Goal: Transaction & Acquisition: Purchase product/service

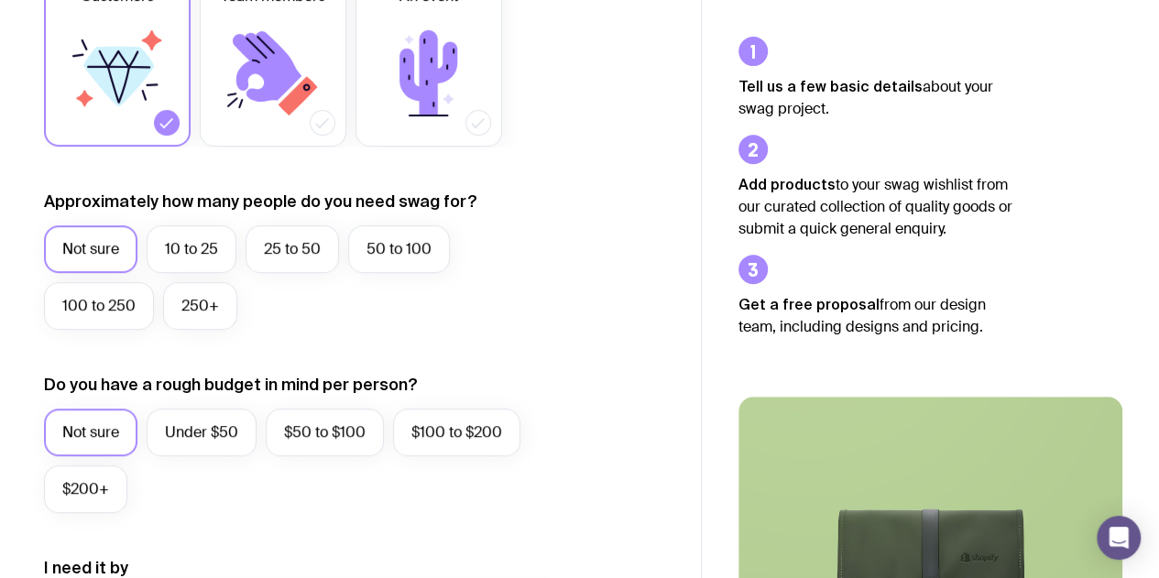
scroll to position [350, 0]
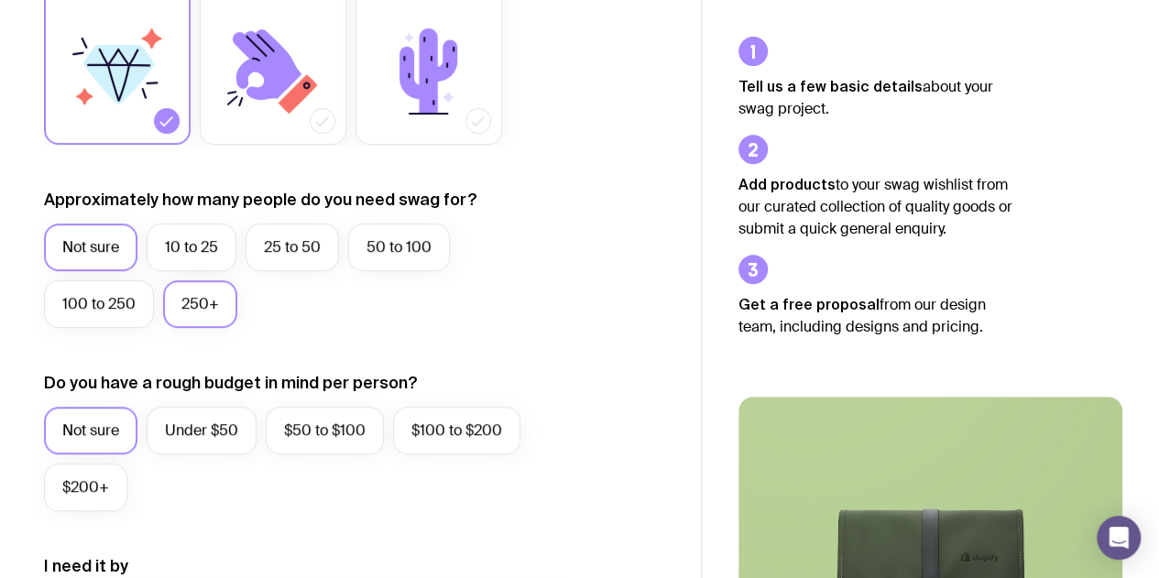
click at [215, 307] on label "250+" at bounding box center [200, 304] width 74 height 48
click at [0, 0] on input "250+" at bounding box center [0, 0] width 0 height 0
click at [219, 427] on label "Under $50" at bounding box center [202, 431] width 110 height 48
click at [0, 0] on input "Under $50" at bounding box center [0, 0] width 0 height 0
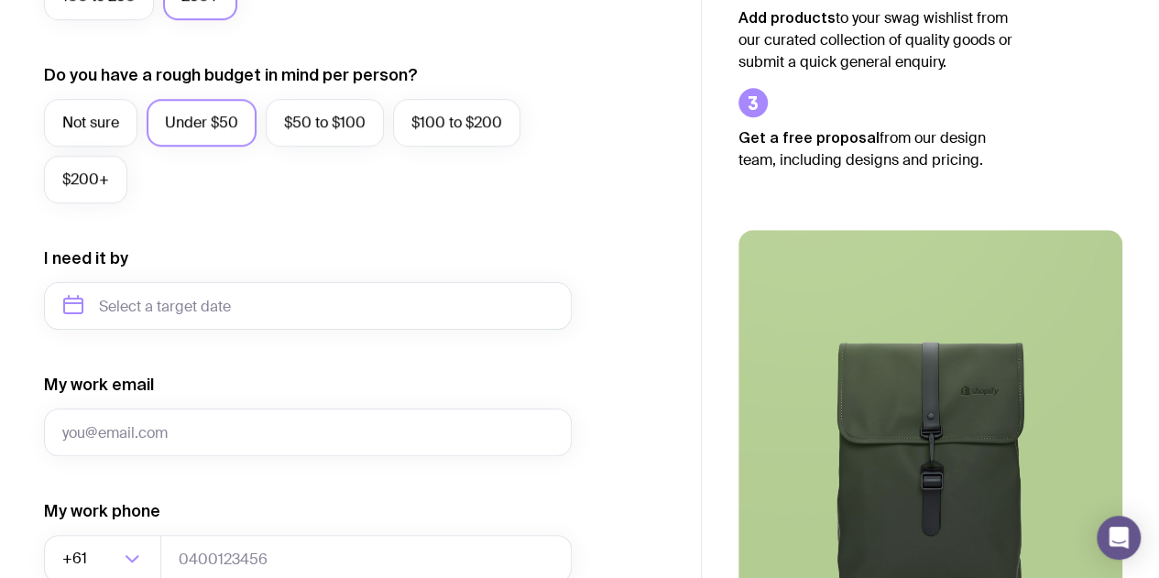
scroll to position [680, 0]
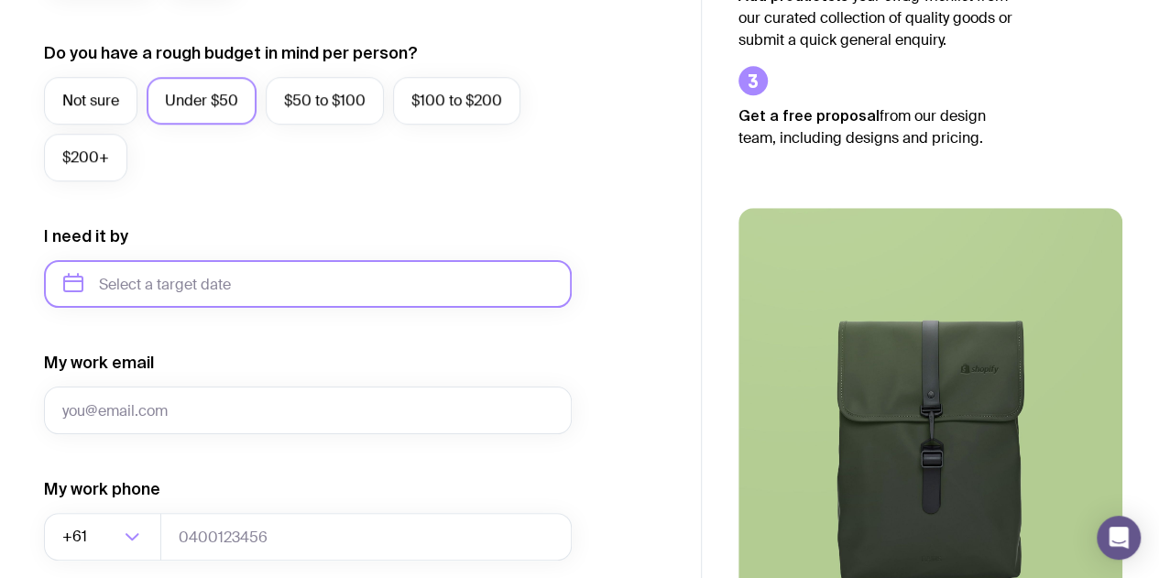
click at [246, 280] on input "text" at bounding box center [308, 284] width 528 height 48
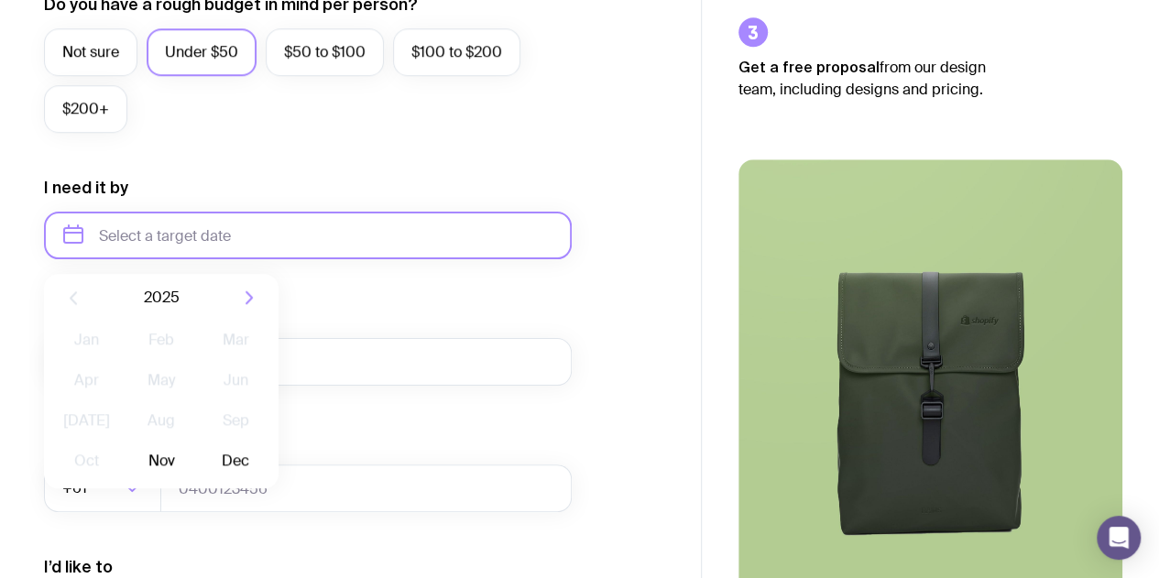
scroll to position [713, 0]
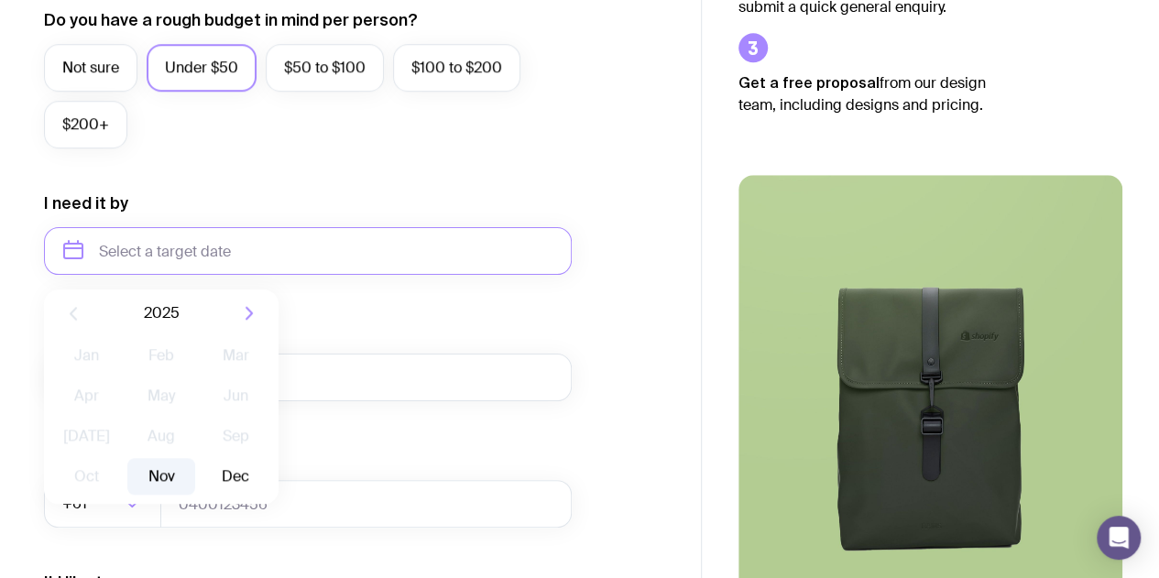
click at [178, 467] on button "Nov" at bounding box center [160, 476] width 67 height 37
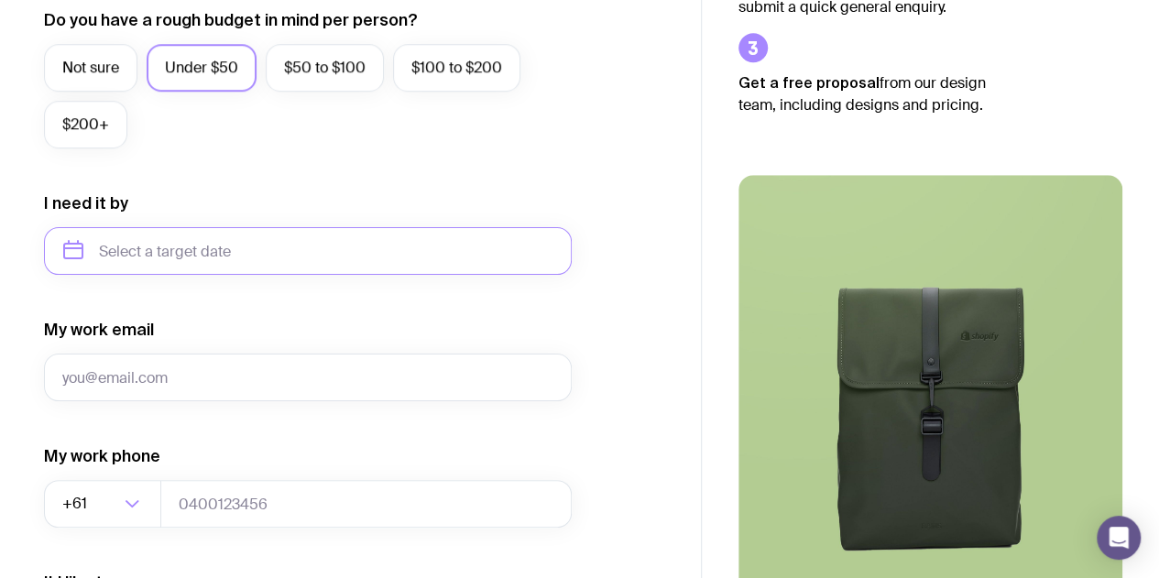
type input "[DATE]"
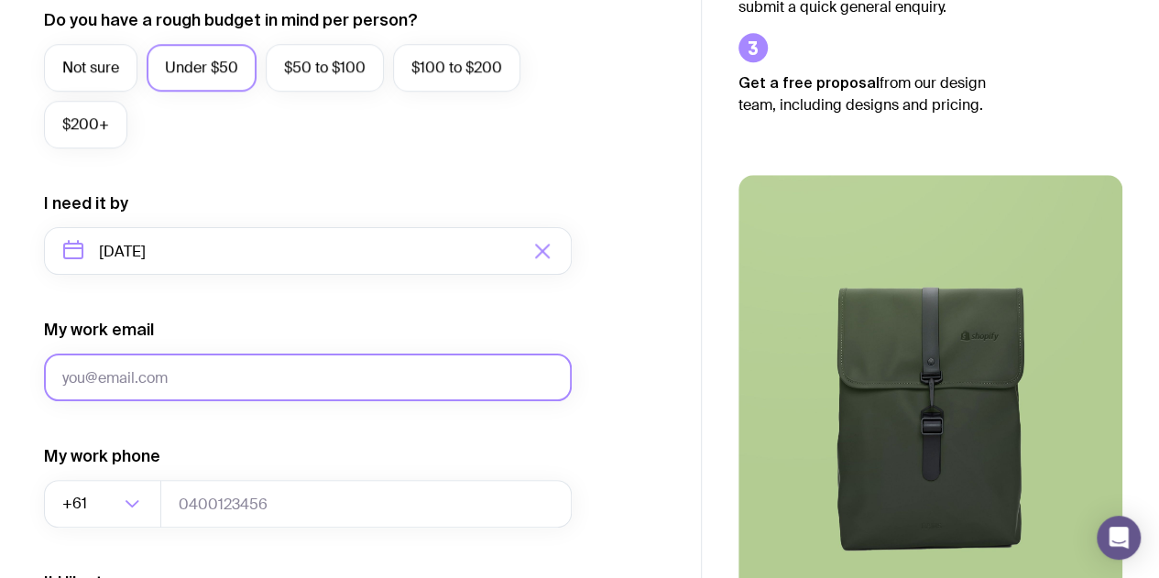
click at [218, 365] on input "My work email" at bounding box center [308, 378] width 528 height 48
type input "[EMAIL_ADDRESS][DOMAIN_NAME]"
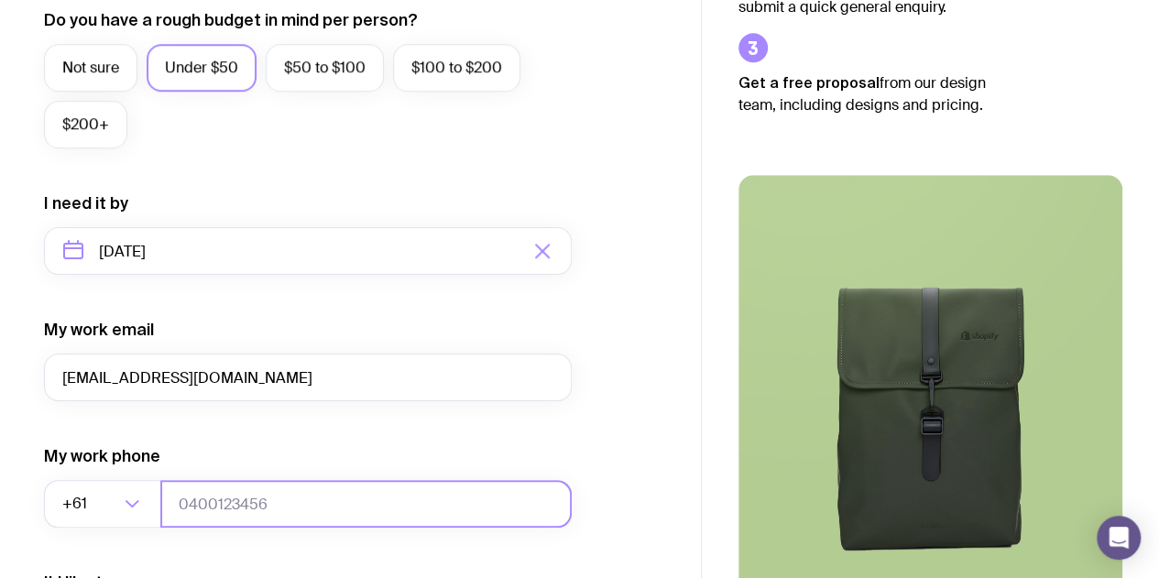
click at [232, 501] on input "tel" at bounding box center [365, 504] width 411 height 48
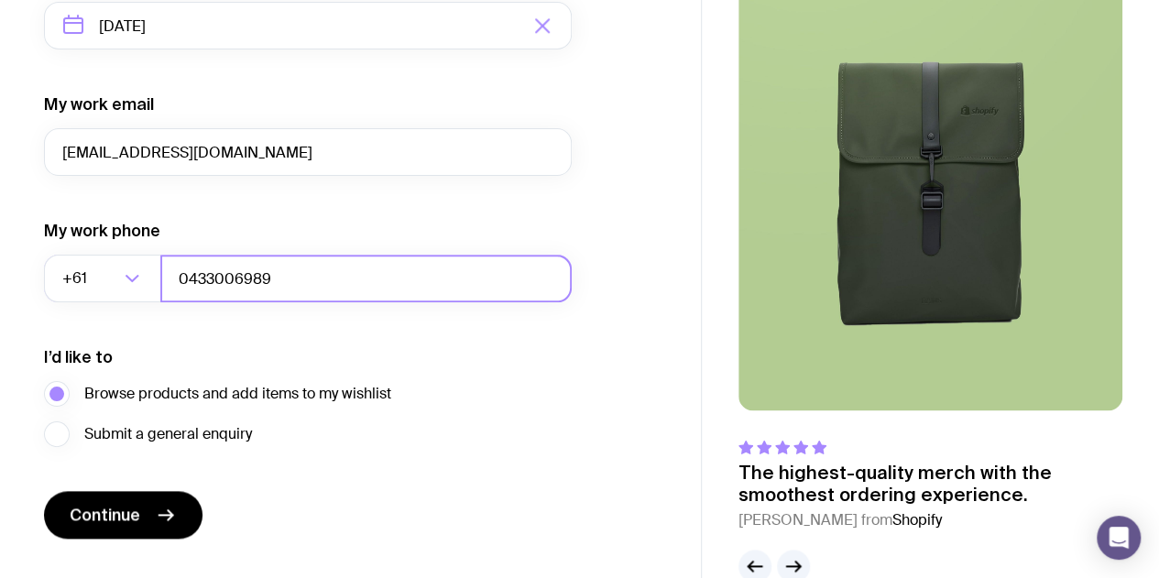
scroll to position [978, 0]
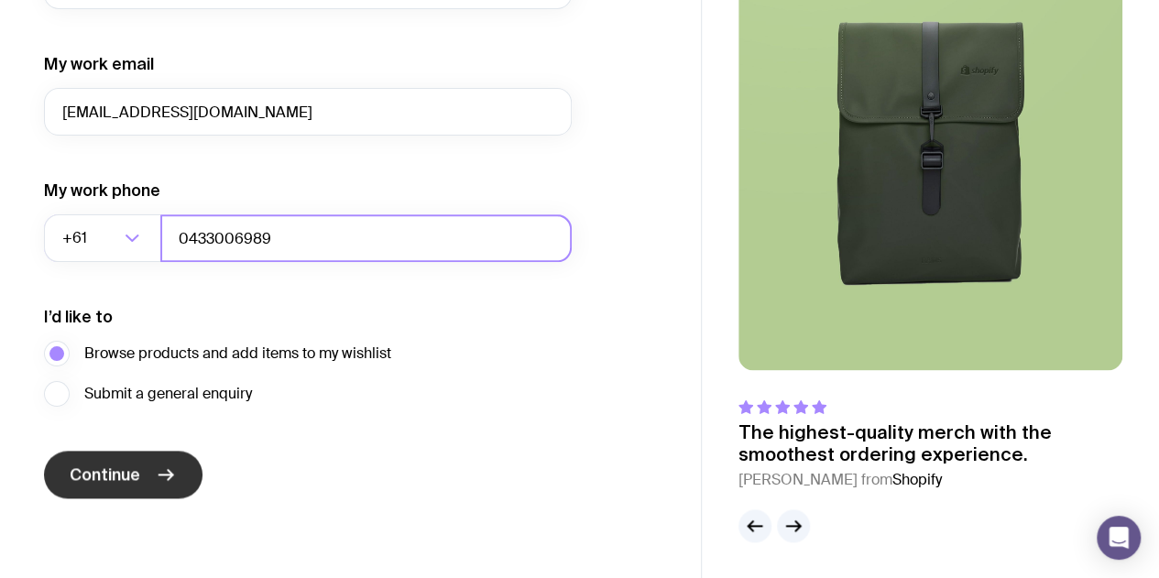
type input "0433006989"
click at [132, 488] on button "Continue" at bounding box center [123, 475] width 158 height 48
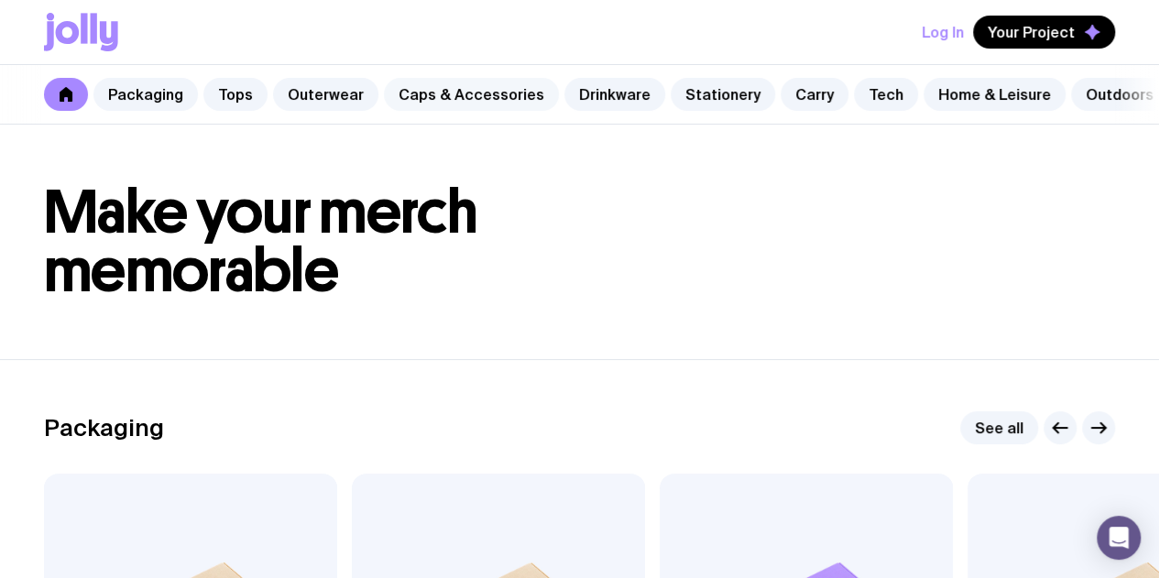
click at [465, 93] on link "Caps & Accessories" at bounding box center [471, 94] width 175 height 33
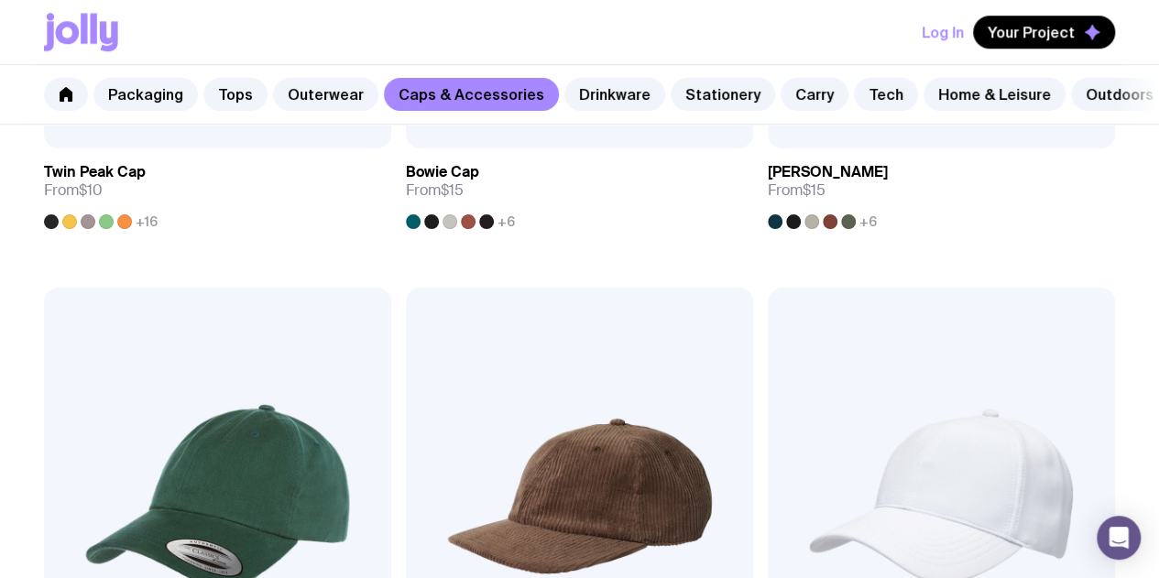
scroll to position [749, 0]
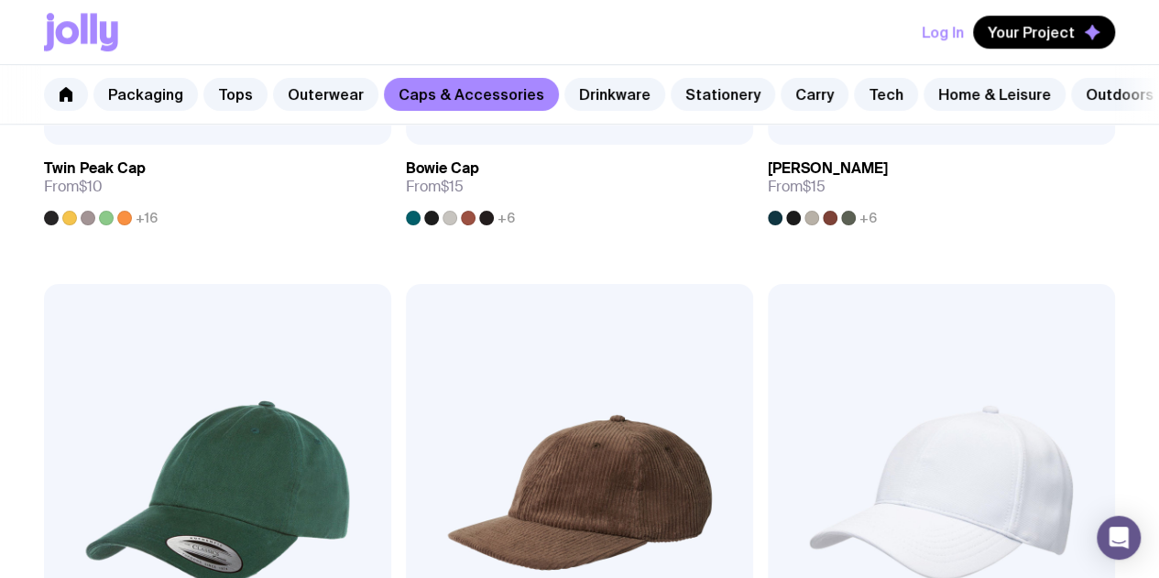
click at [767, 386] on img at bounding box center [940, 492] width 347 height 417
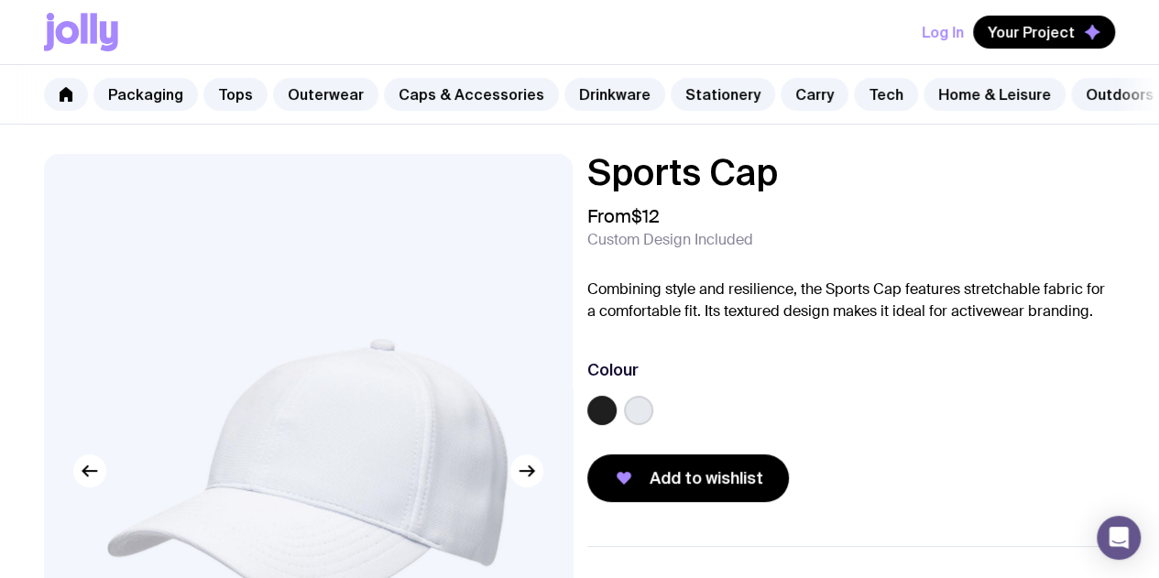
click at [616, 425] on label at bounding box center [601, 410] width 29 height 29
click at [0, 0] on input "radio" at bounding box center [0, 0] width 0 height 0
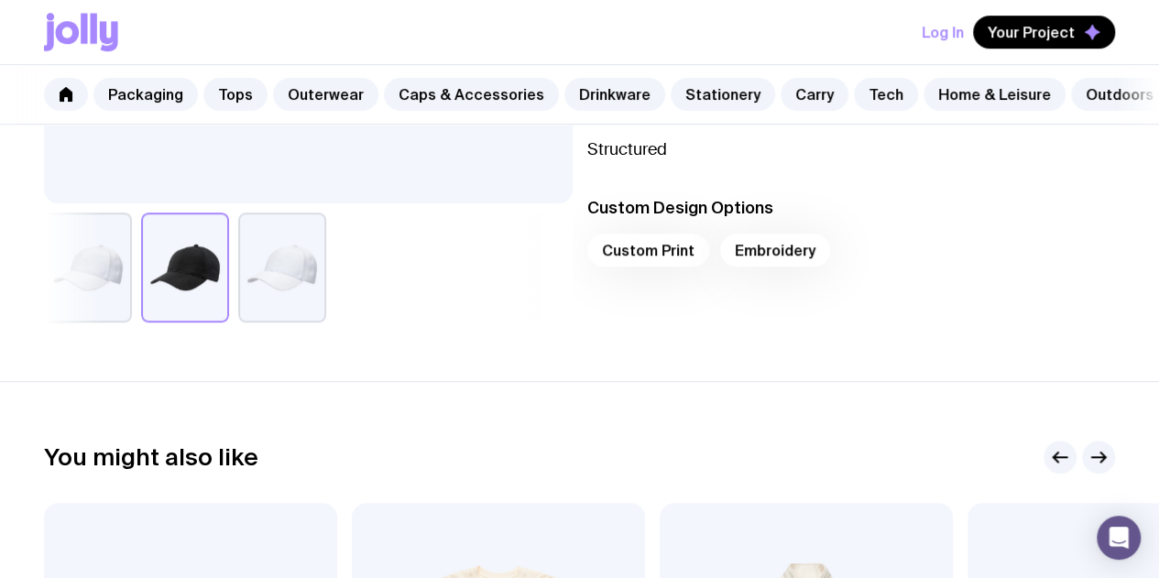
scroll to position [592, 0]
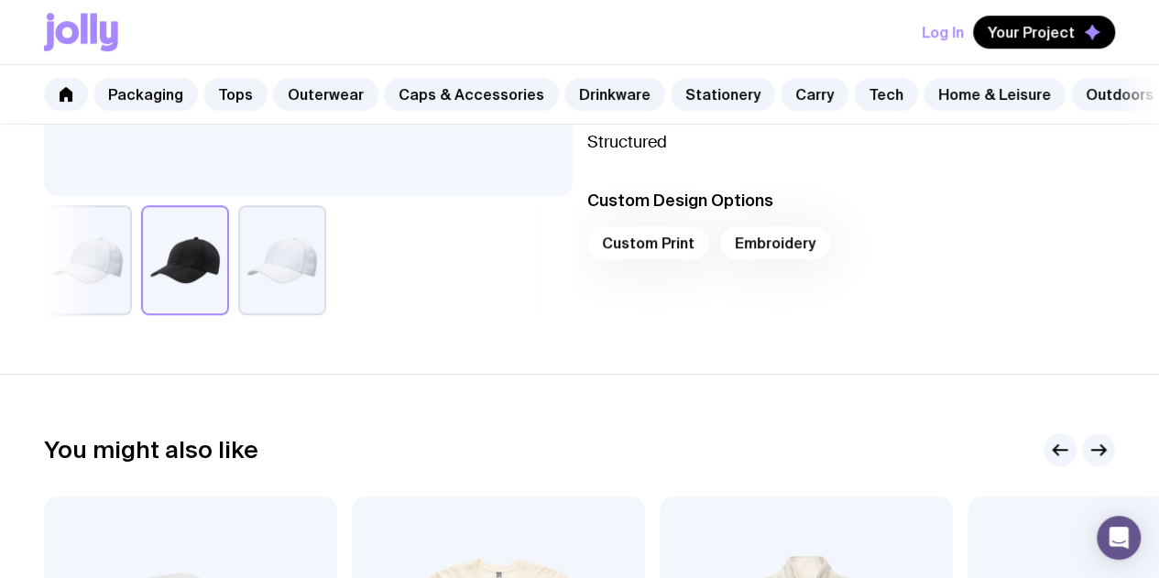
click at [674, 270] on div "Custom Print Embroidery" at bounding box center [851, 248] width 528 height 44
click at [806, 270] on div "Custom Print Embroidery" at bounding box center [851, 248] width 528 height 44
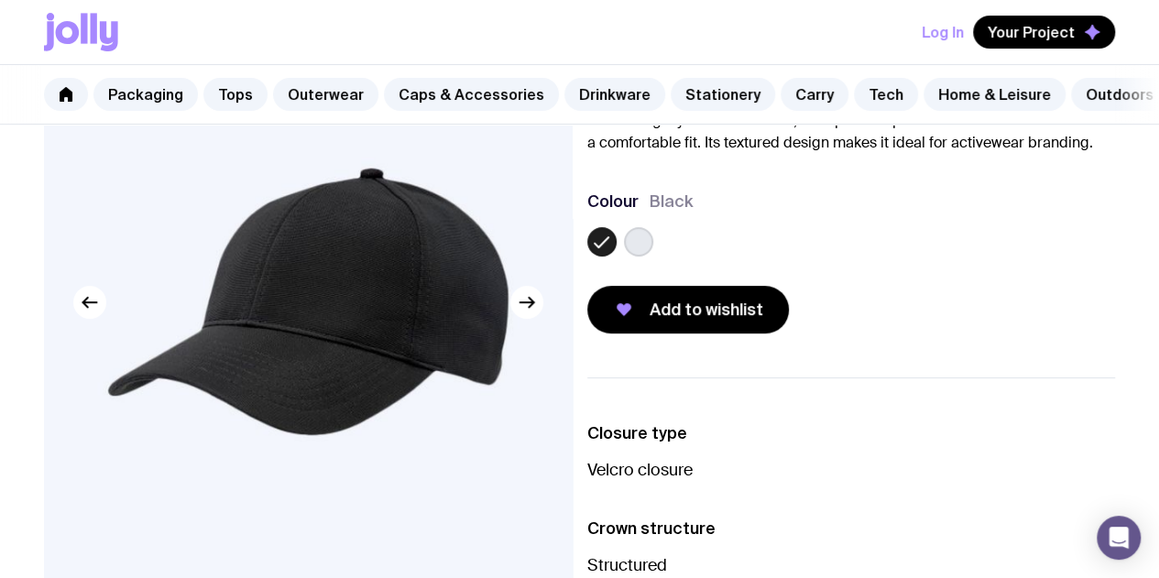
scroll to position [159, 0]
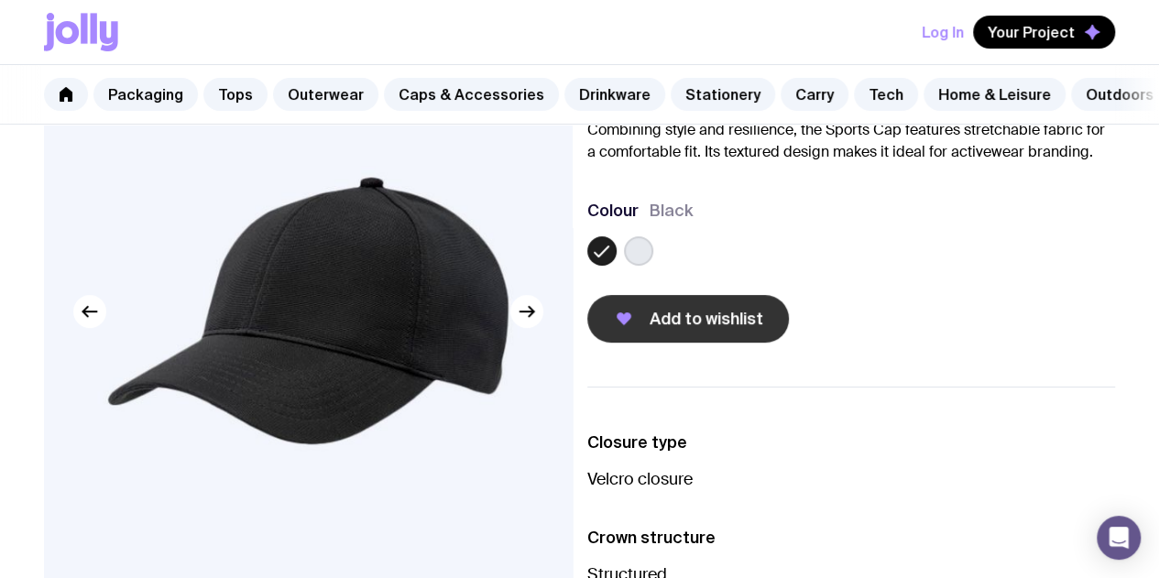
click at [667, 343] on button "Add to wishlist" at bounding box center [687, 319] width 201 height 48
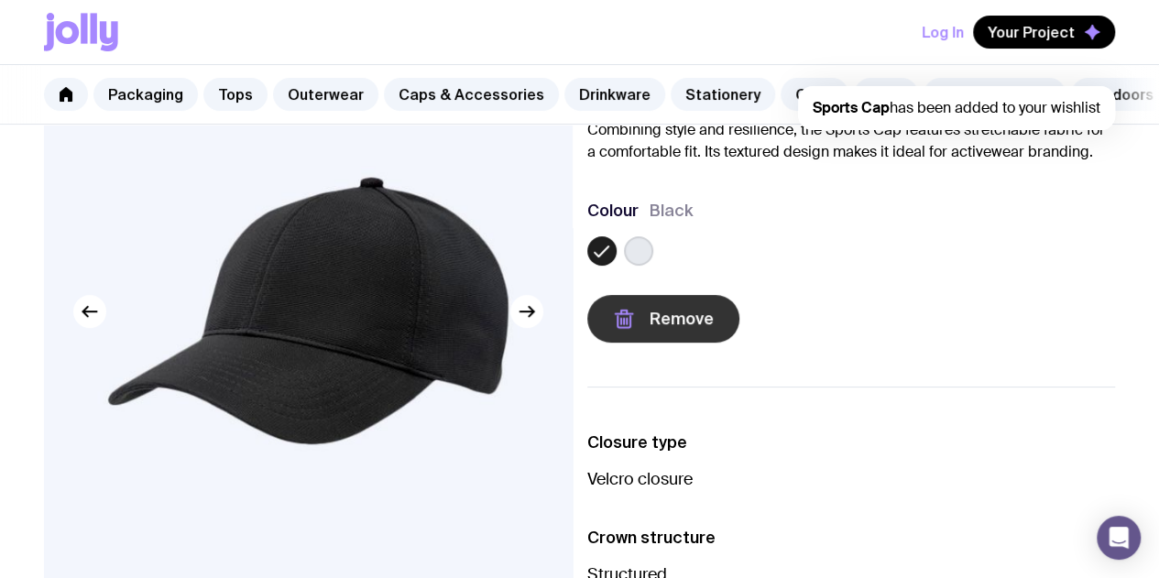
scroll to position [0, 0]
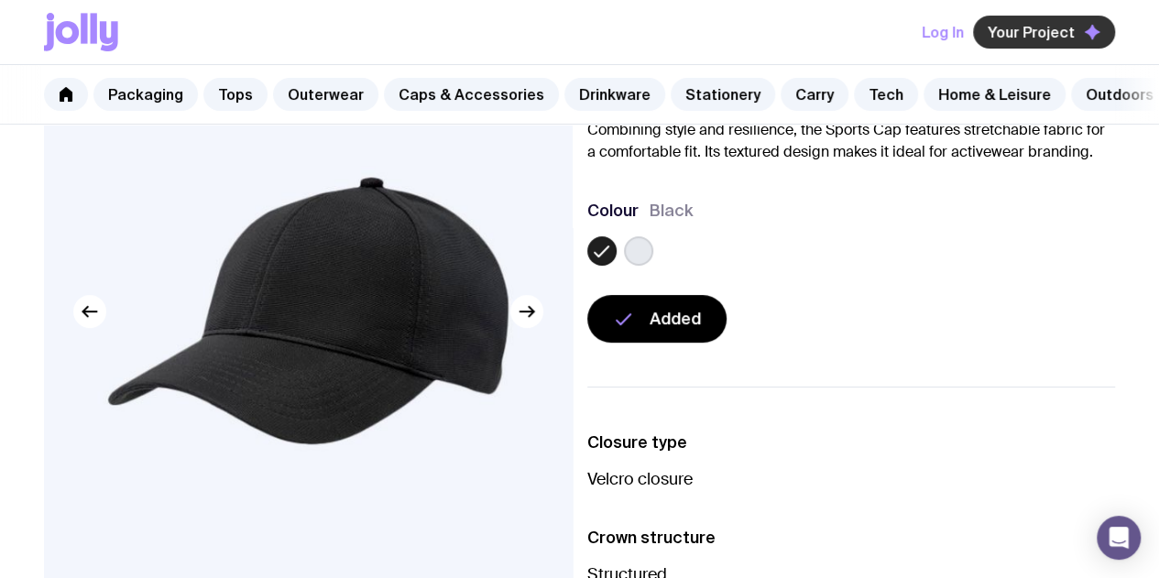
click at [1046, 22] on button "Your Project" at bounding box center [1044, 32] width 142 height 33
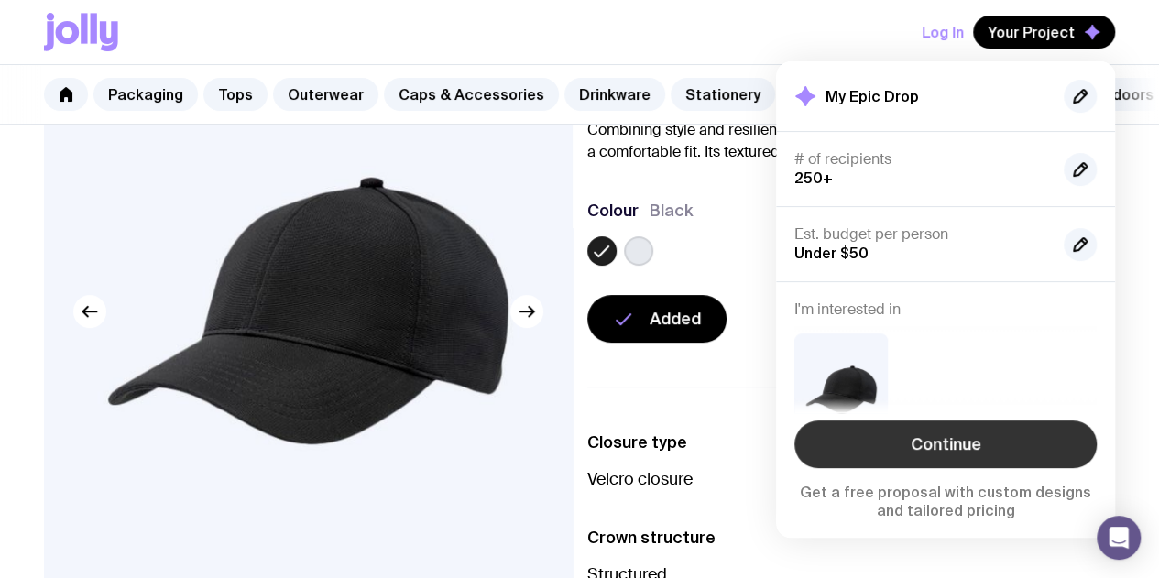
click at [948, 450] on link "Continue" at bounding box center [945, 444] width 302 height 48
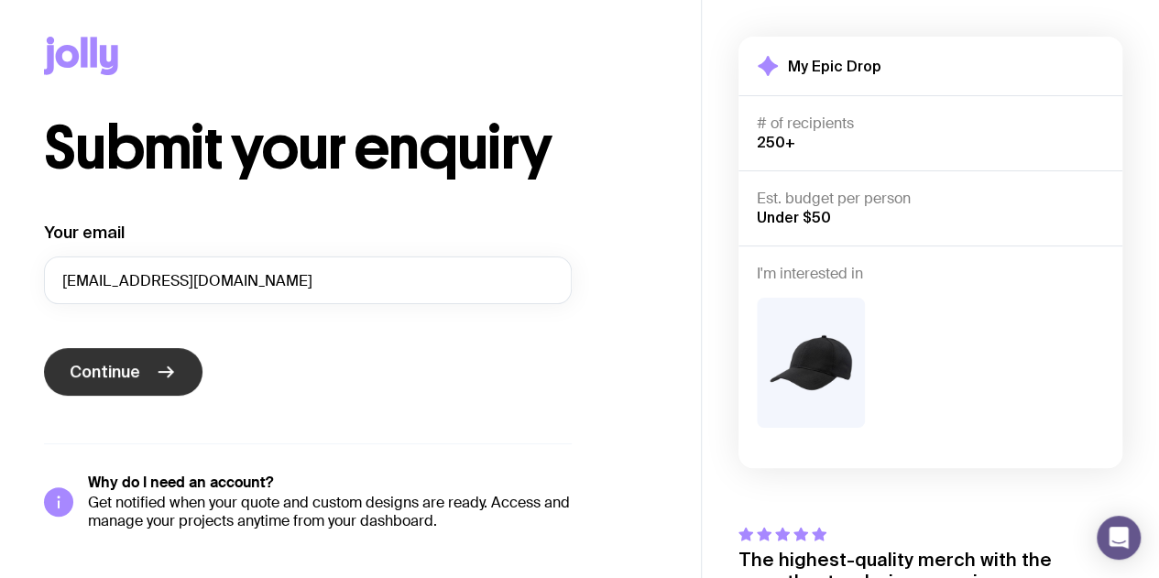
click at [132, 383] on button "Continue" at bounding box center [123, 372] width 158 height 48
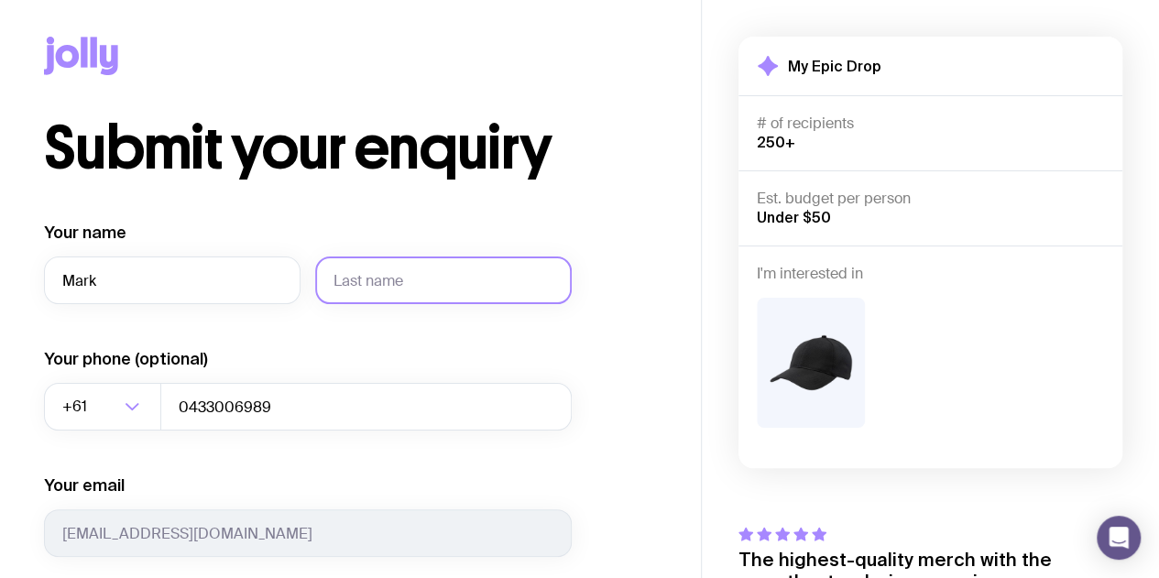
type input "Mark"
click at [392, 261] on input "text" at bounding box center [443, 280] width 256 height 48
type input "[PERSON_NAME]"
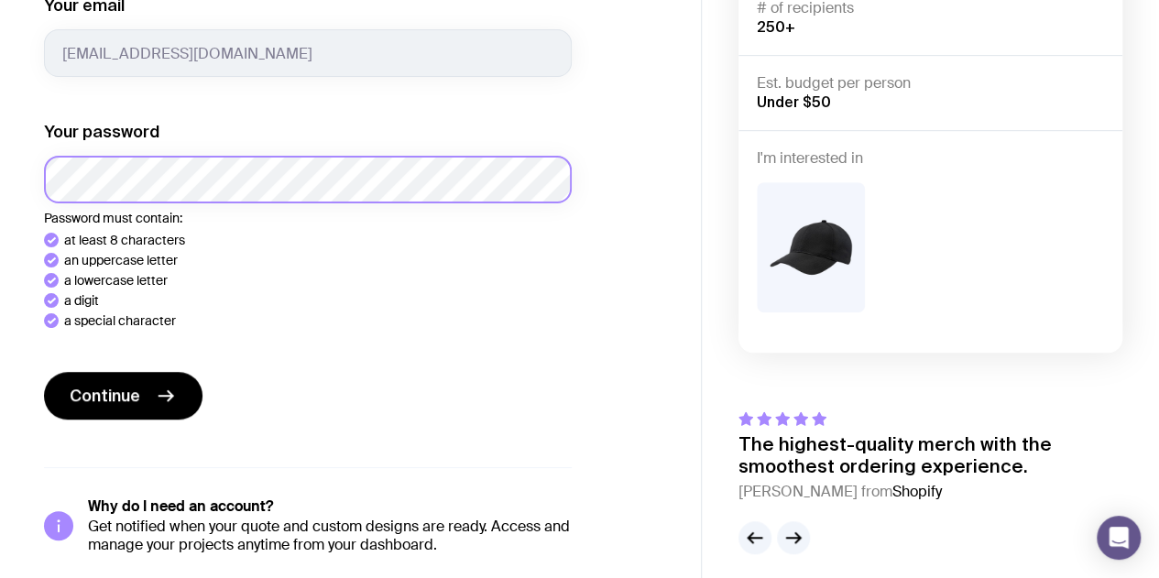
scroll to position [489, 0]
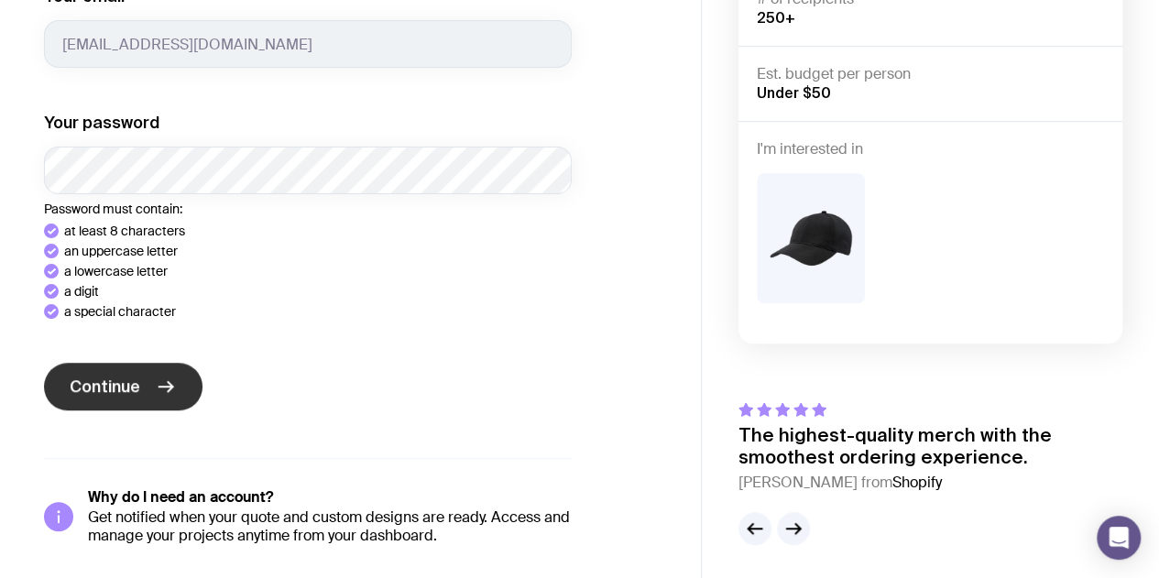
click at [140, 396] on button "Continue" at bounding box center [123, 387] width 158 height 48
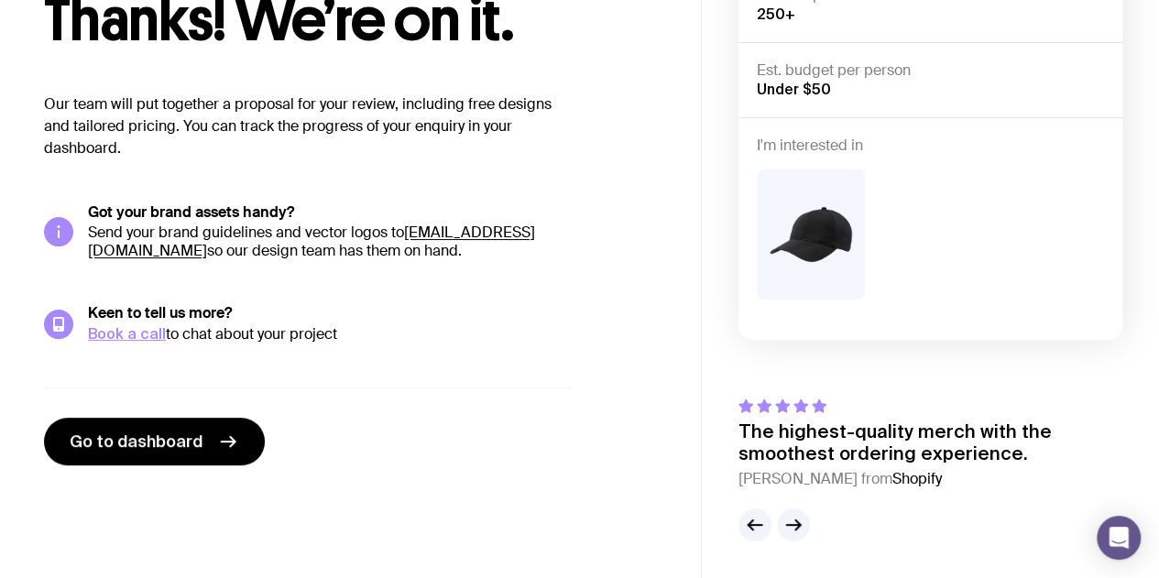
scroll to position [125, 0]
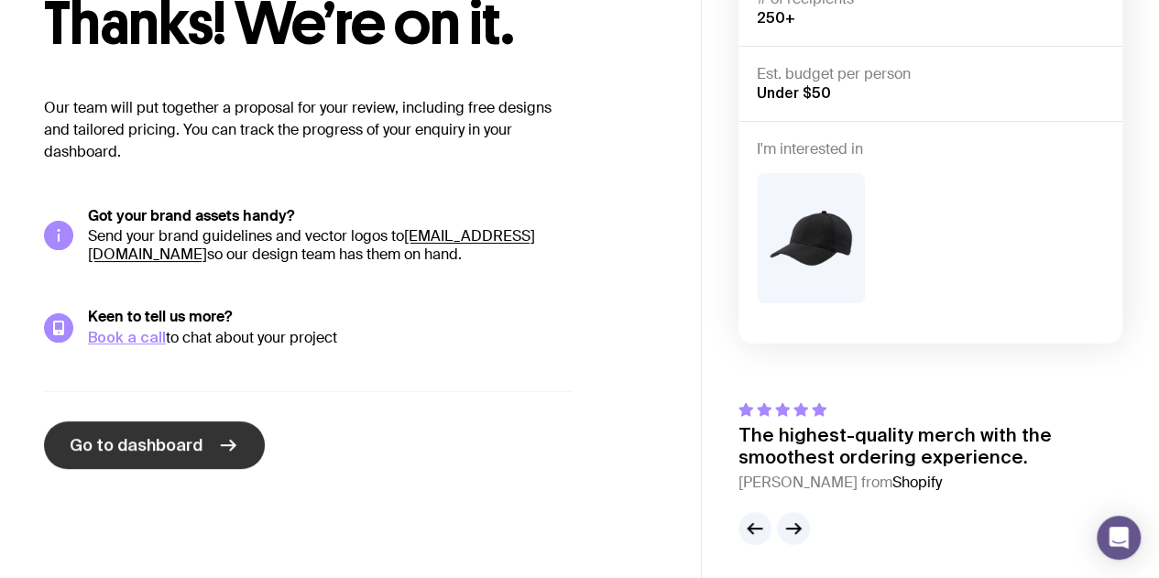
click at [178, 457] on link "Go to dashboard" at bounding box center [154, 445] width 221 height 48
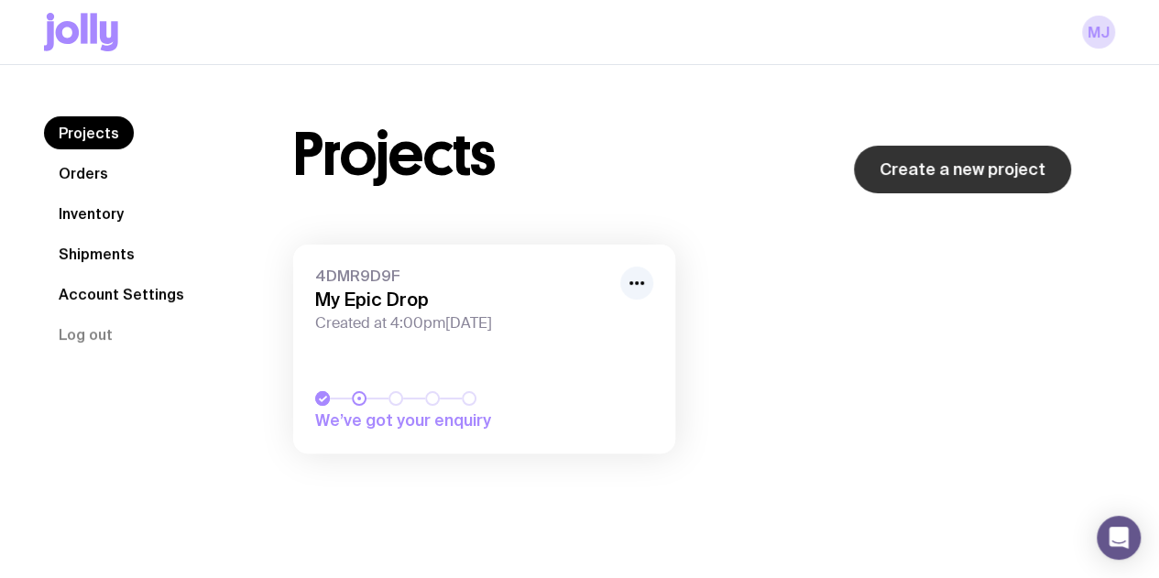
click at [941, 169] on link "Create a new project" at bounding box center [962, 170] width 217 height 48
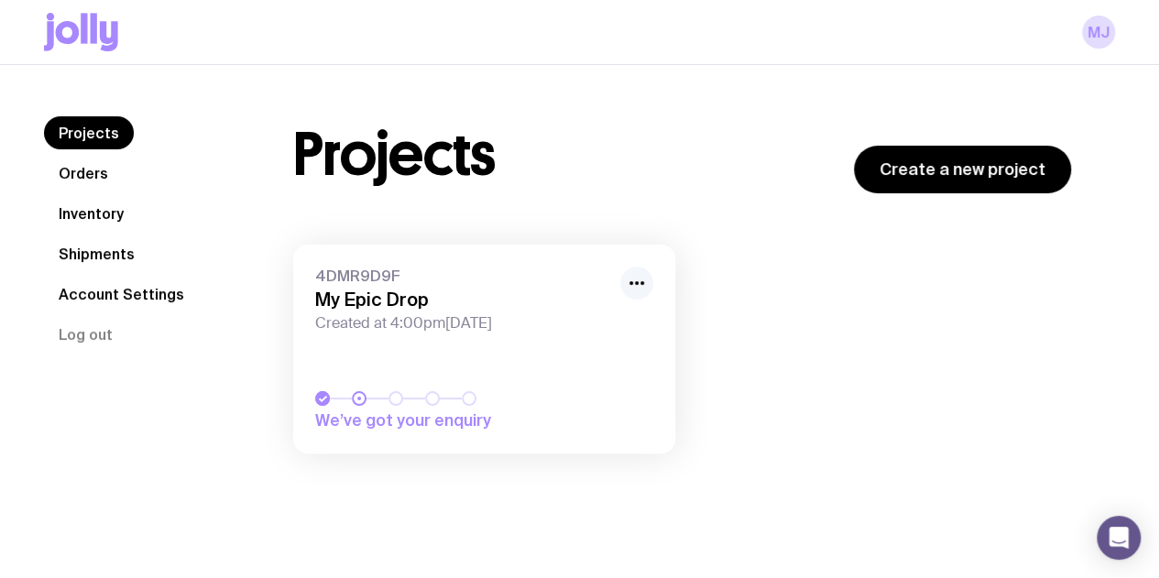
click at [635, 281] on icon "button" at bounding box center [637, 283] width 22 height 22
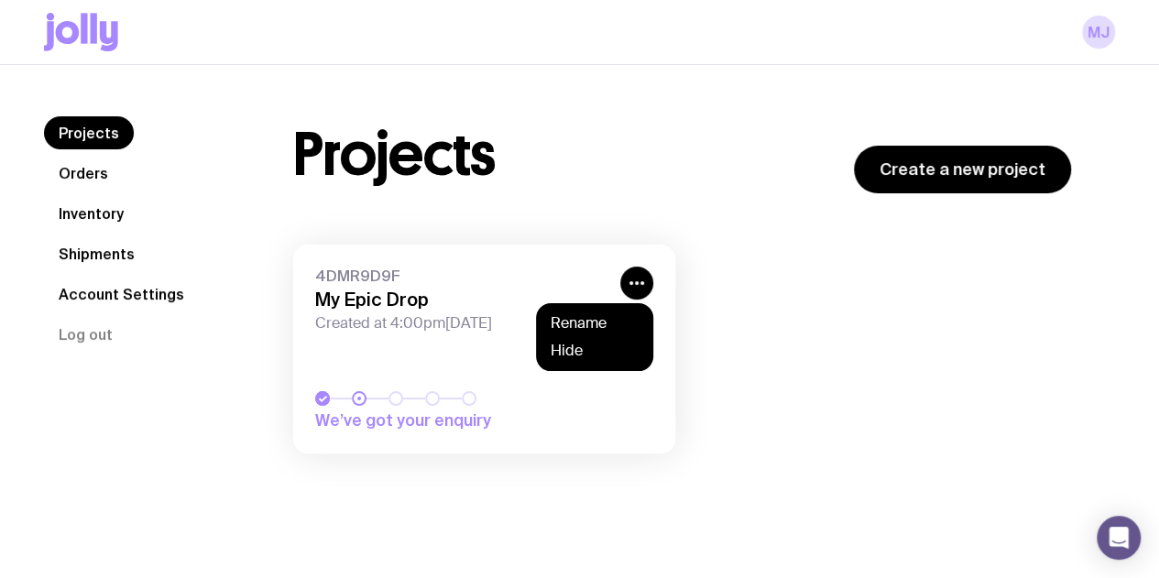
click at [595, 136] on div "Projects Create a new project" at bounding box center [682, 154] width 778 height 77
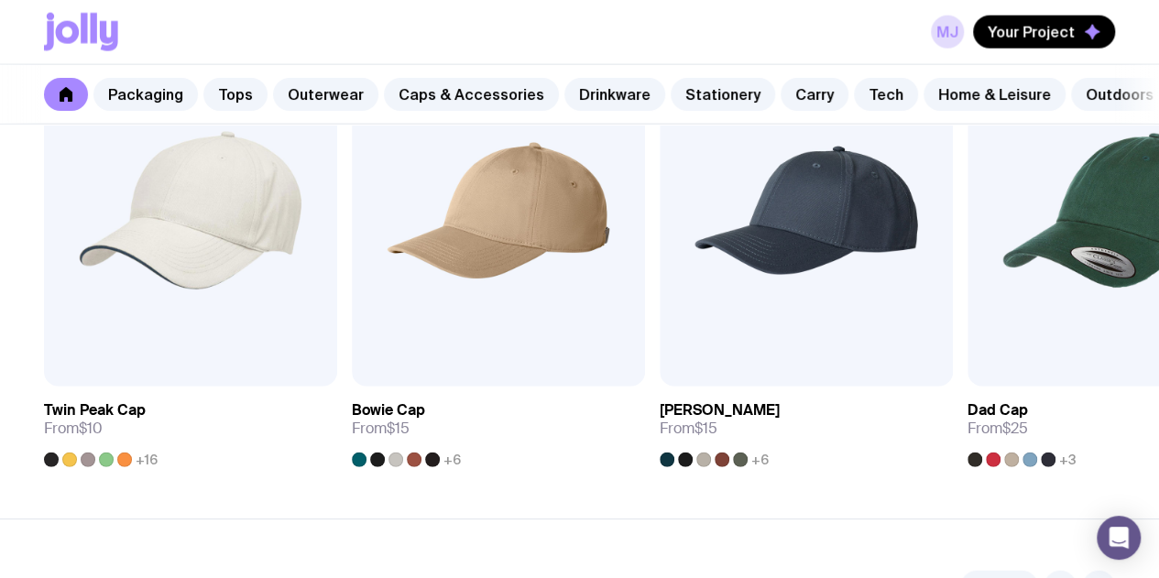
scroll to position [2209, 0]
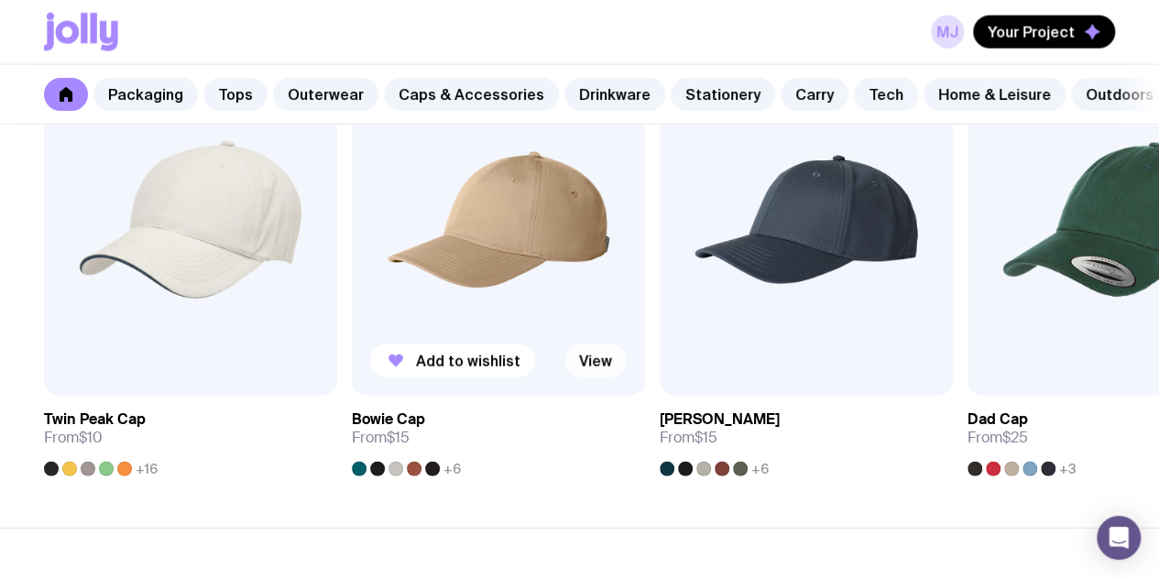
click at [597, 377] on link "View" at bounding box center [595, 360] width 62 height 33
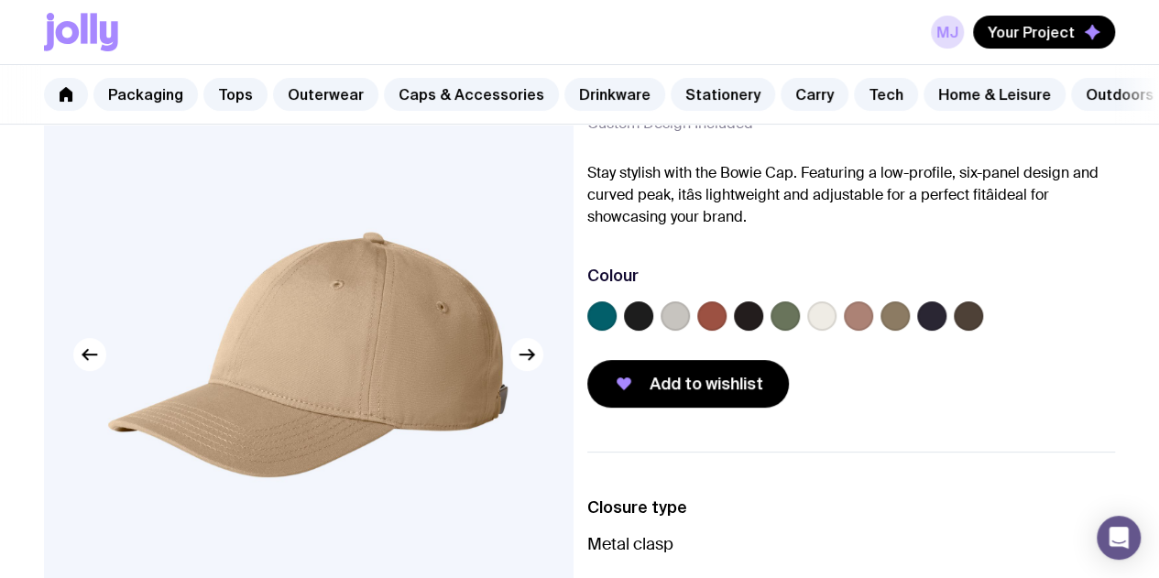
scroll to position [143, 0]
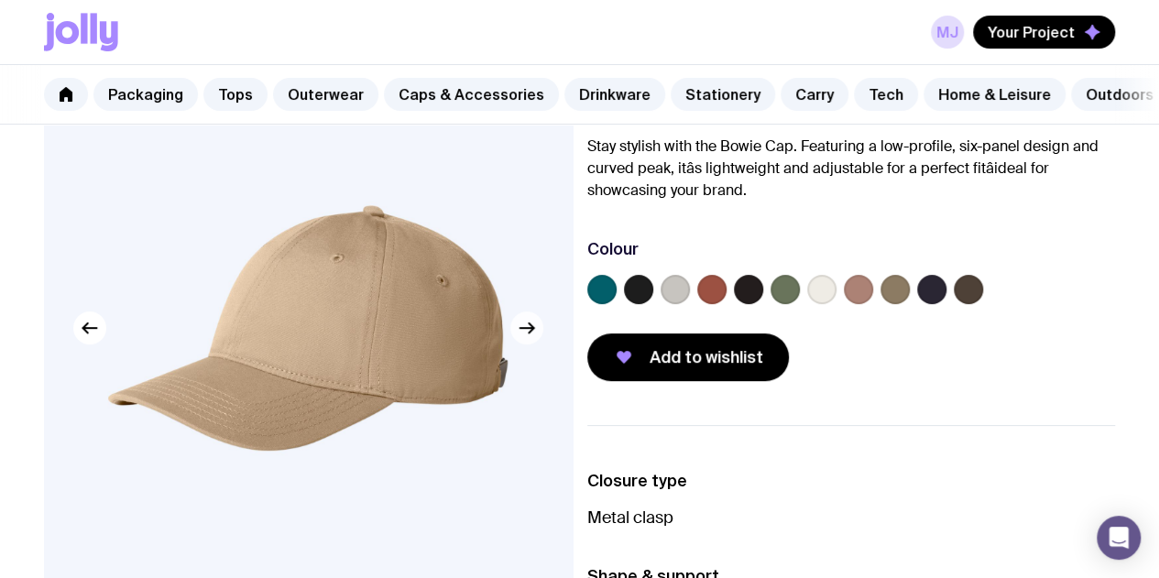
click at [526, 339] on icon "button" at bounding box center [527, 328] width 22 height 22
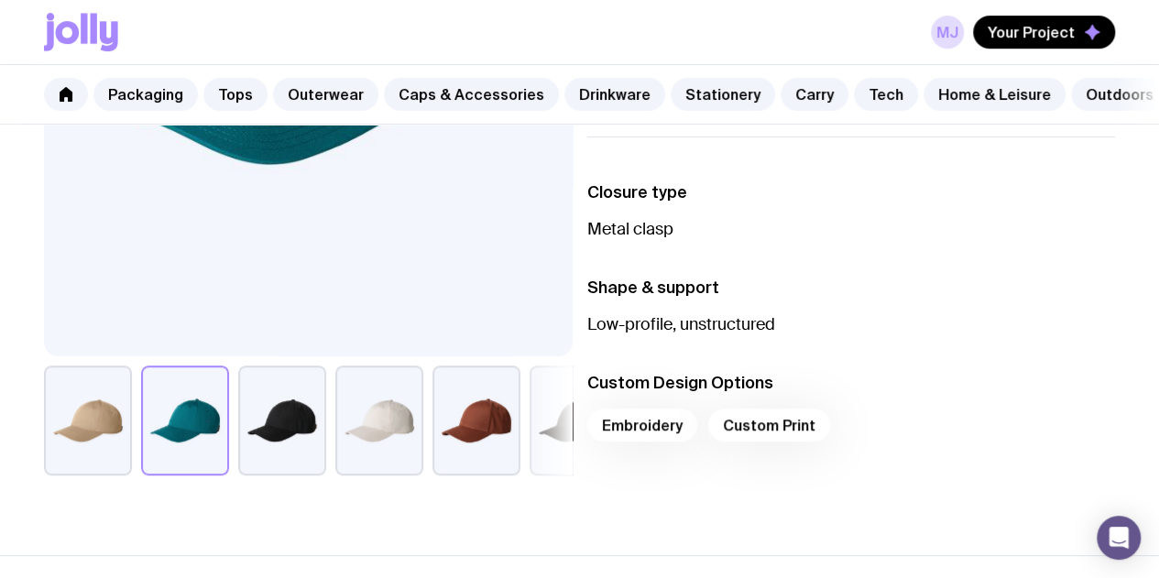
scroll to position [392, 0]
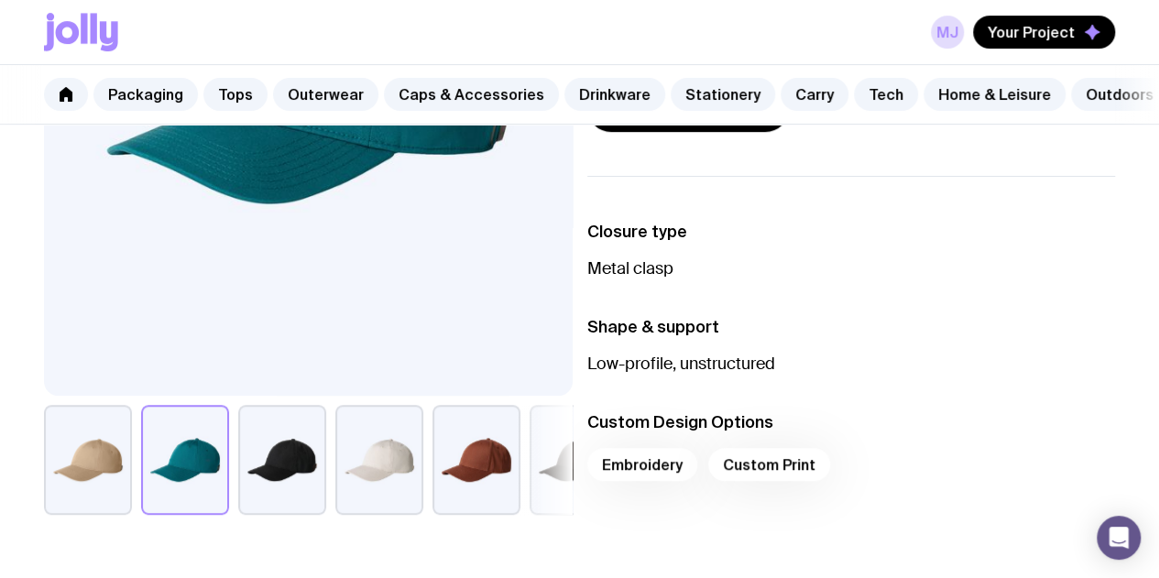
click at [293, 506] on button "button" at bounding box center [282, 460] width 88 height 110
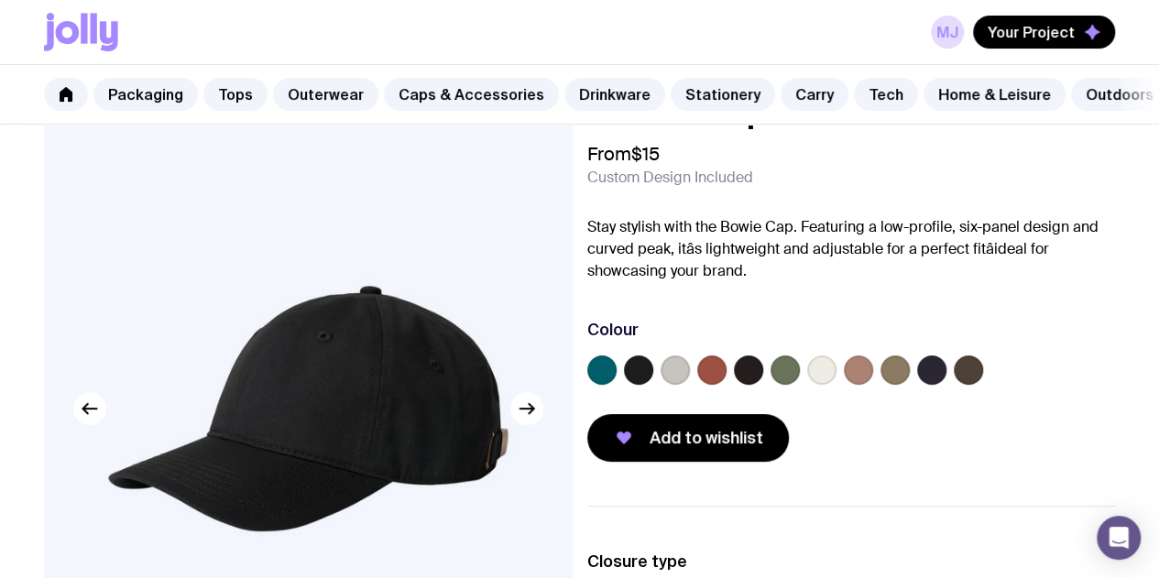
scroll to position [0, 0]
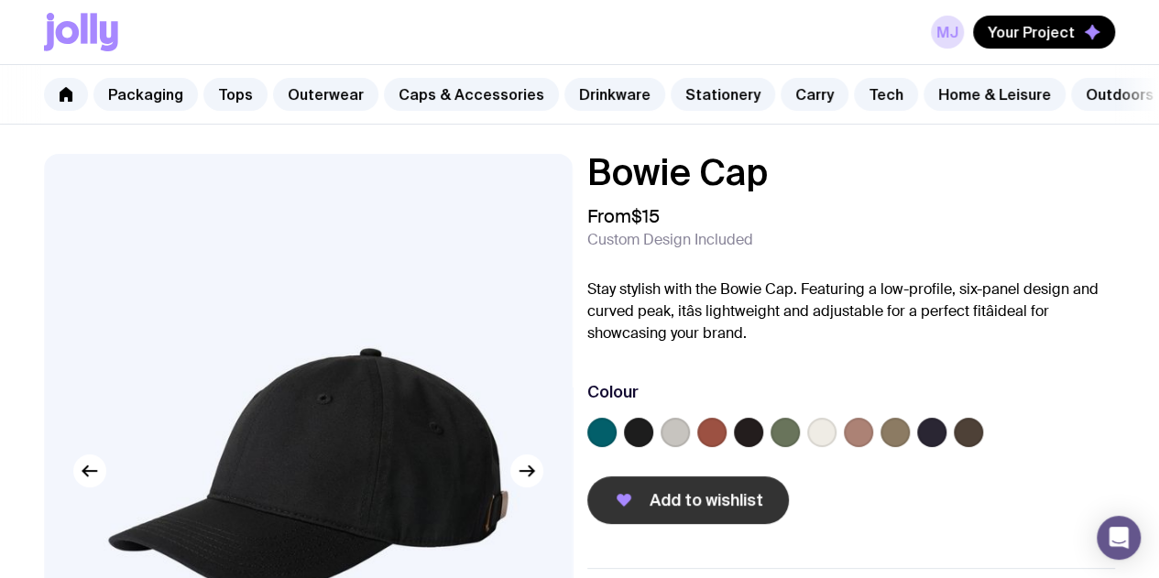
click at [687, 511] on span "Add to wishlist" at bounding box center [706, 500] width 114 height 22
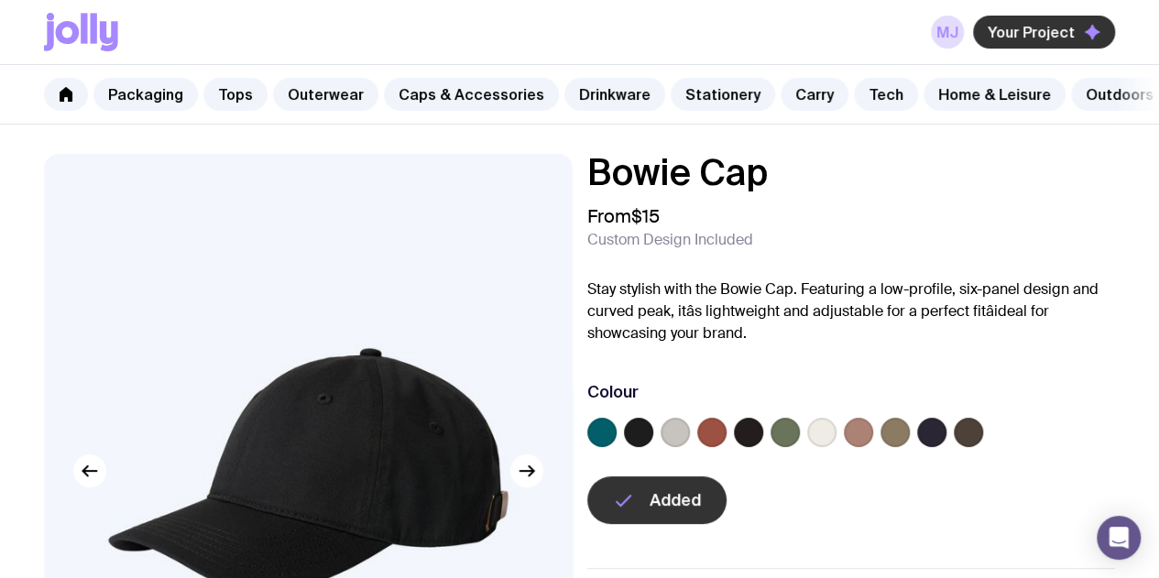
click at [1058, 27] on span "Your Project" at bounding box center [1030, 32] width 87 height 18
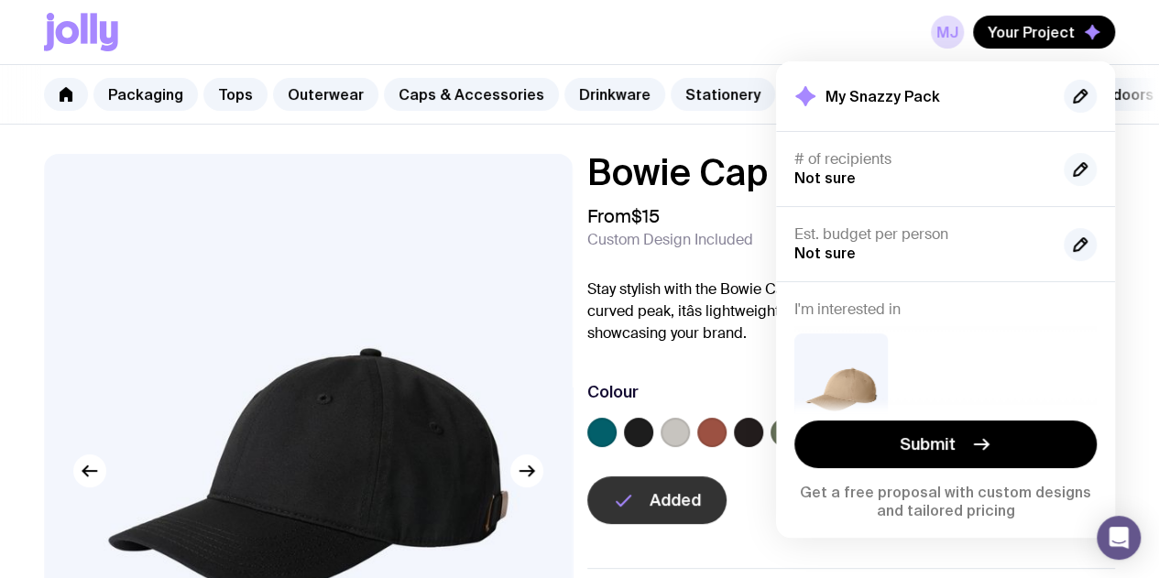
click at [1085, 164] on icon "button" at bounding box center [1079, 169] width 13 height 13
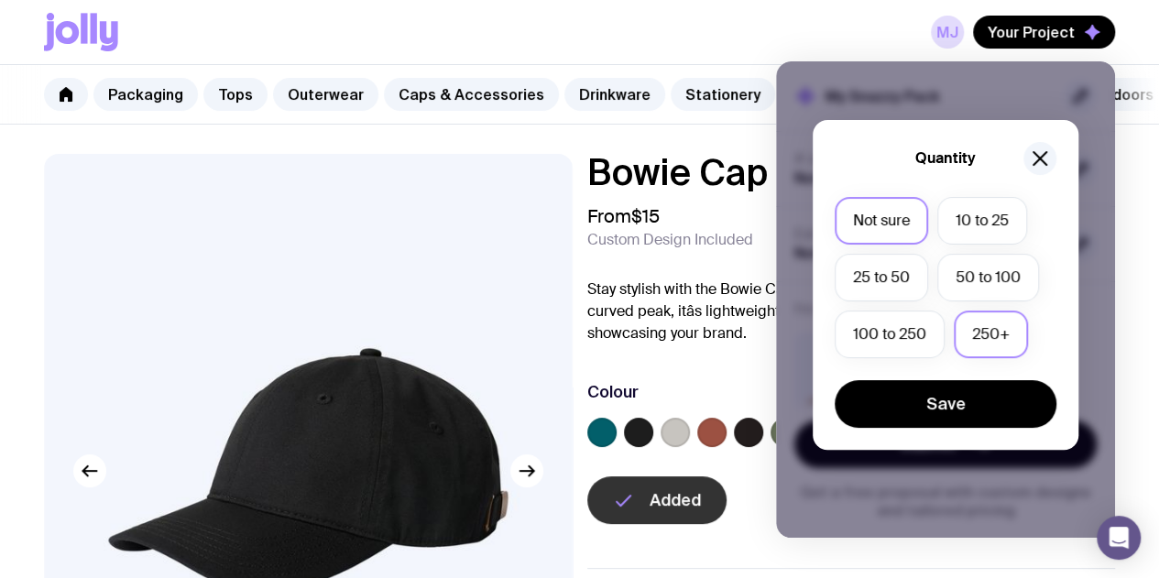
click at [991, 329] on label "250+" at bounding box center [990, 334] width 74 height 48
click at [0, 0] on input "250+" at bounding box center [0, 0] width 0 height 0
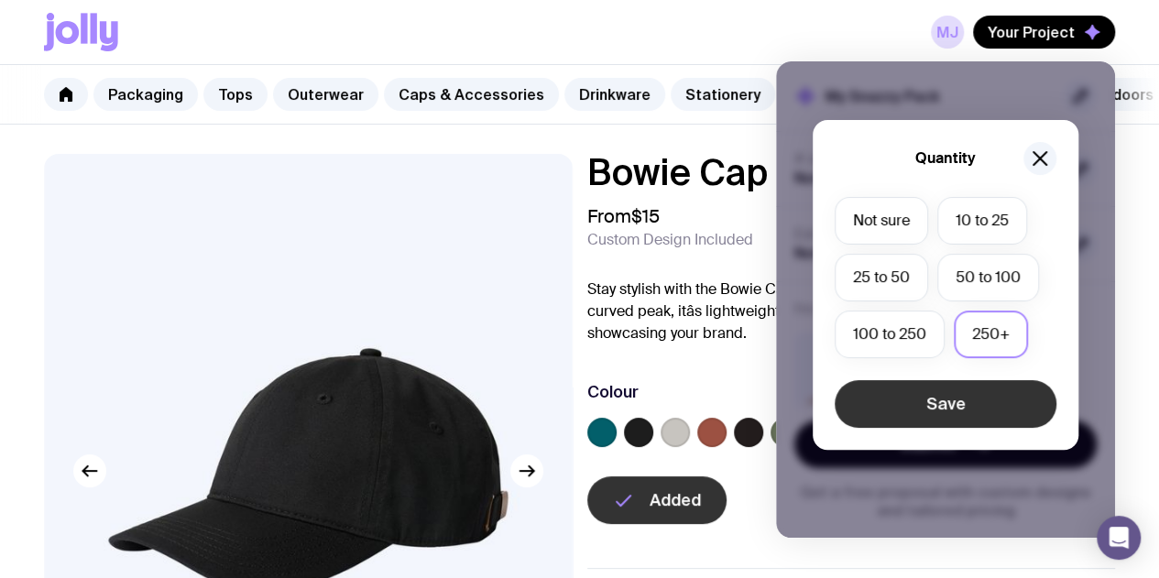
click at [981, 388] on button "Save" at bounding box center [945, 404] width 222 height 48
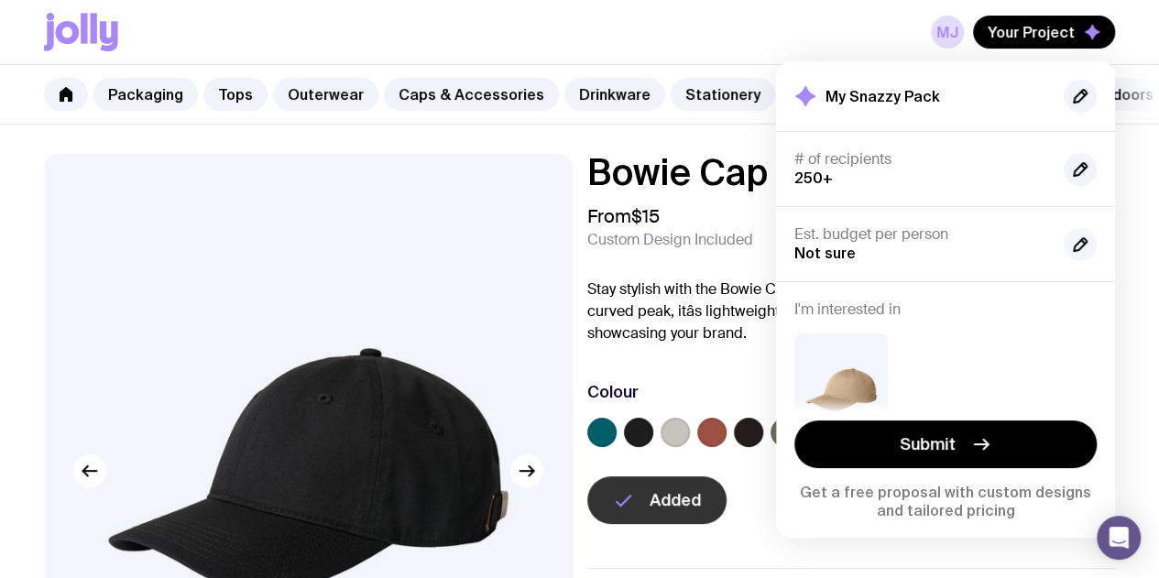
click at [1085, 241] on icon "button" at bounding box center [1079, 244] width 13 height 13
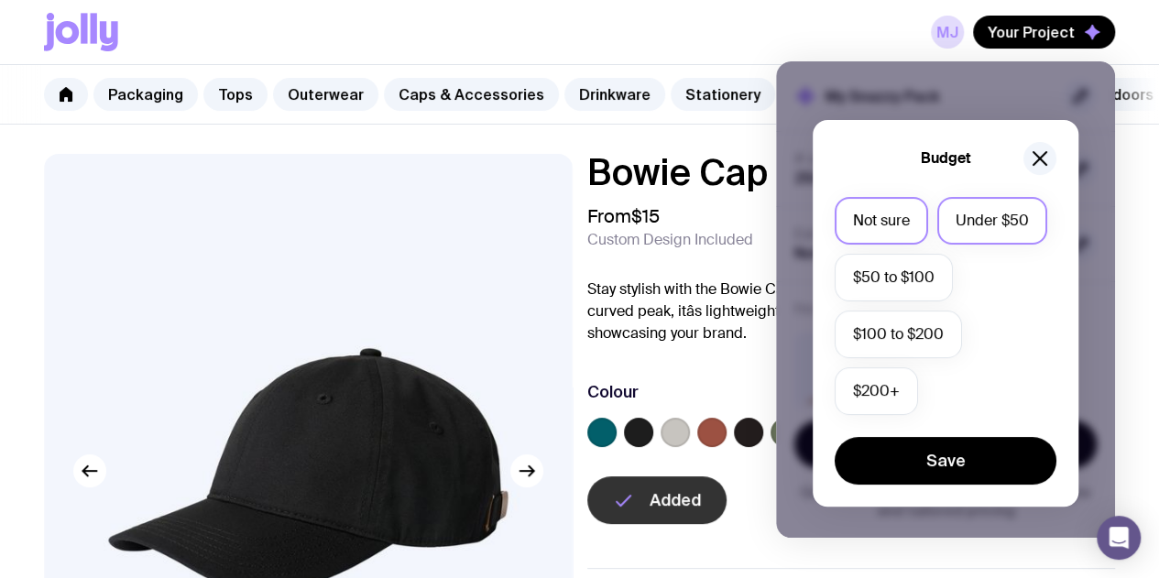
click at [937, 245] on label "Under $50" at bounding box center [992, 221] width 110 height 48
click at [0, 0] on input "Under $50" at bounding box center [0, 0] width 0 height 0
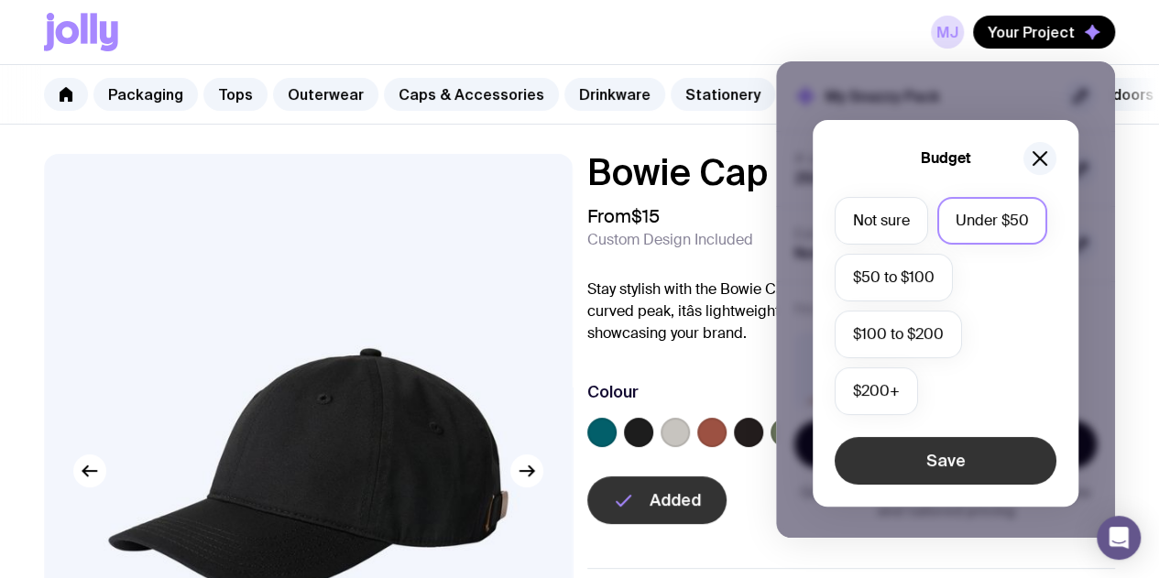
click at [916, 484] on button "Save" at bounding box center [945, 461] width 222 height 48
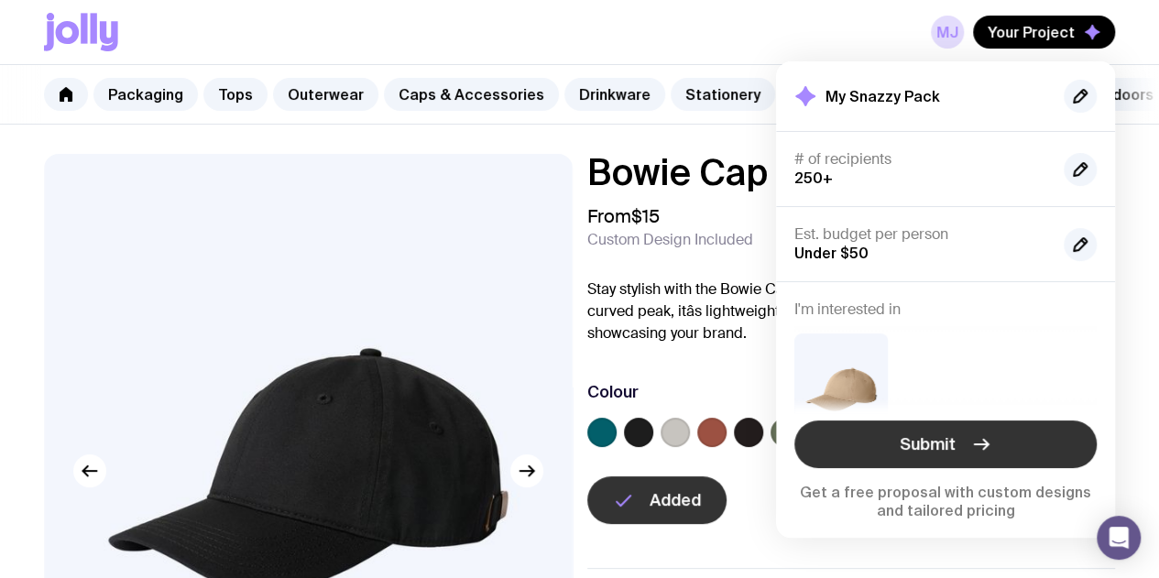
click at [950, 444] on span "Submit" at bounding box center [927, 444] width 56 height 22
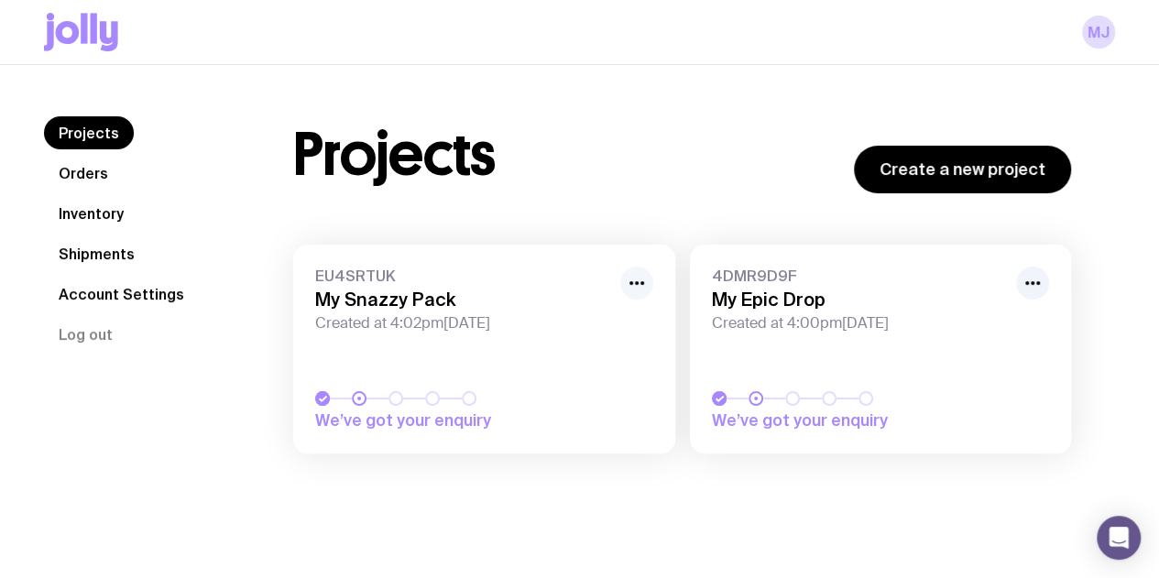
click at [637, 287] on icon "button" at bounding box center [637, 283] width 22 height 22
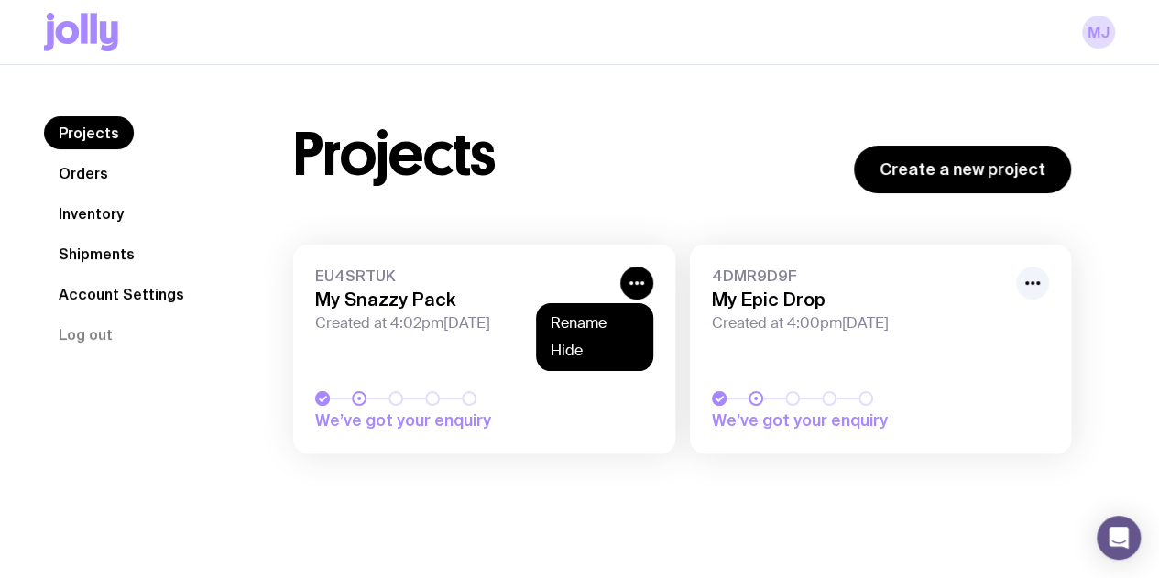
click at [577, 129] on div "Projects Create a new project" at bounding box center [682, 154] width 778 height 77
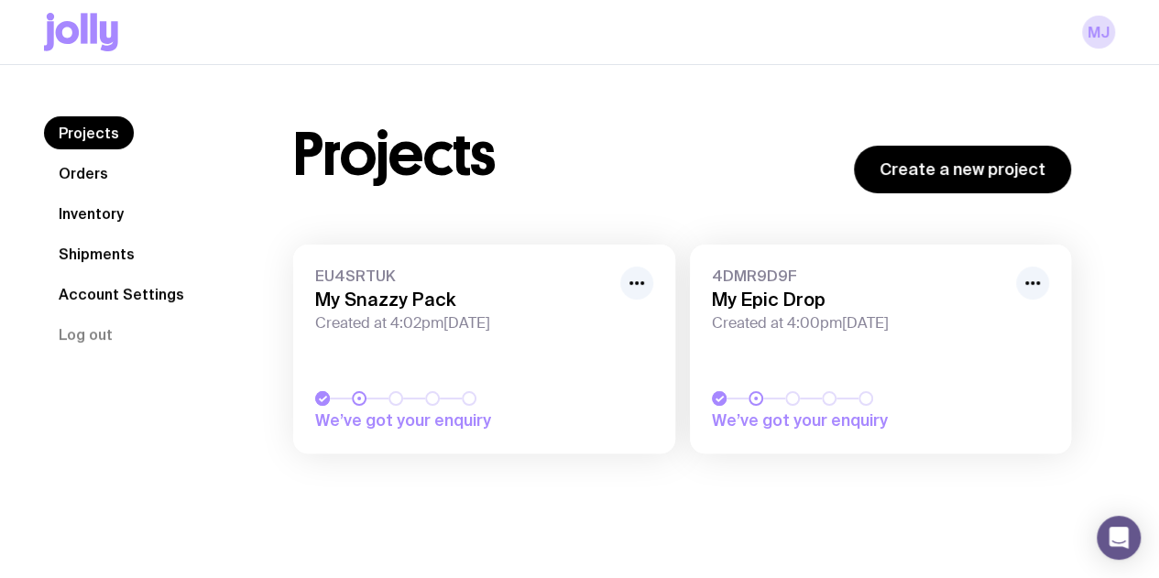
click at [93, 175] on link "Orders" at bounding box center [83, 173] width 79 height 33
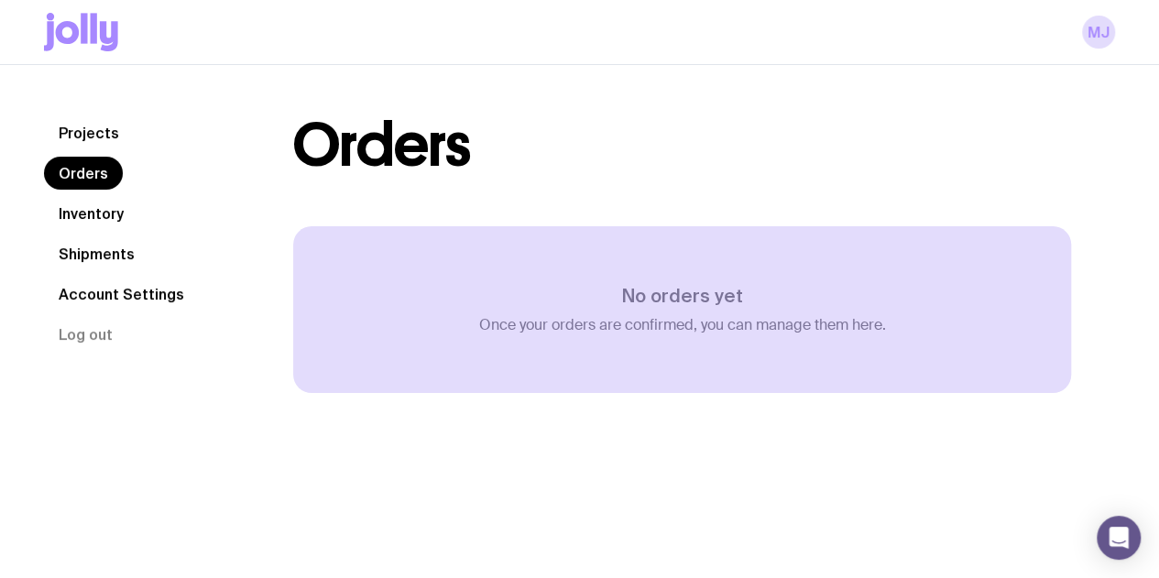
click at [89, 138] on link "Projects" at bounding box center [89, 132] width 90 height 33
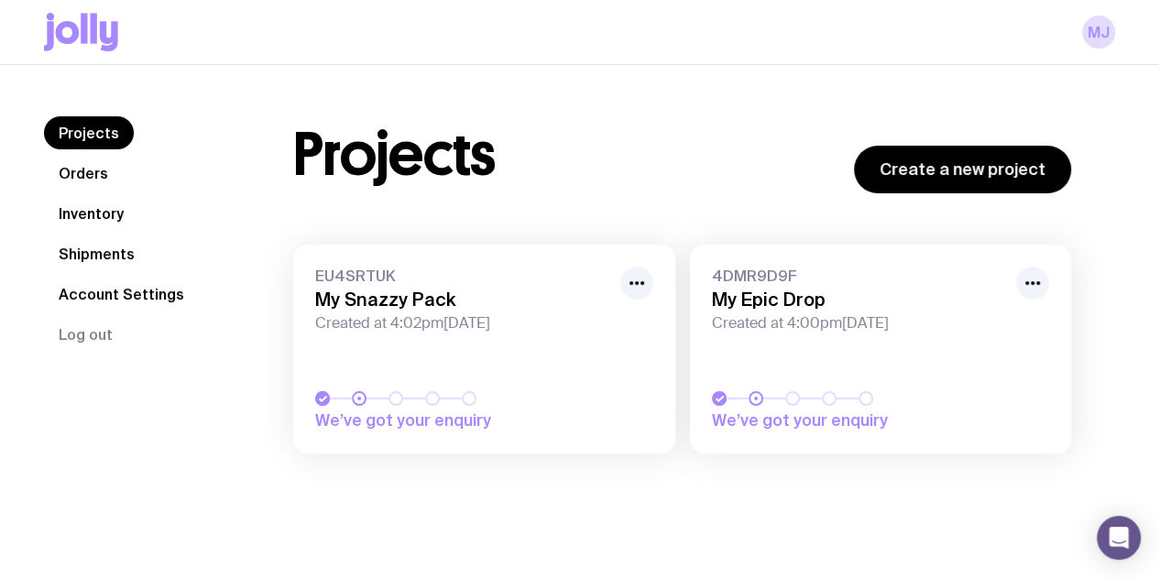
click at [876, 287] on div "4DMR9D9F My Epic Drop Created at 4:00pm[DATE]" at bounding box center [881, 300] width 338 height 66
